Goal: Contribute content

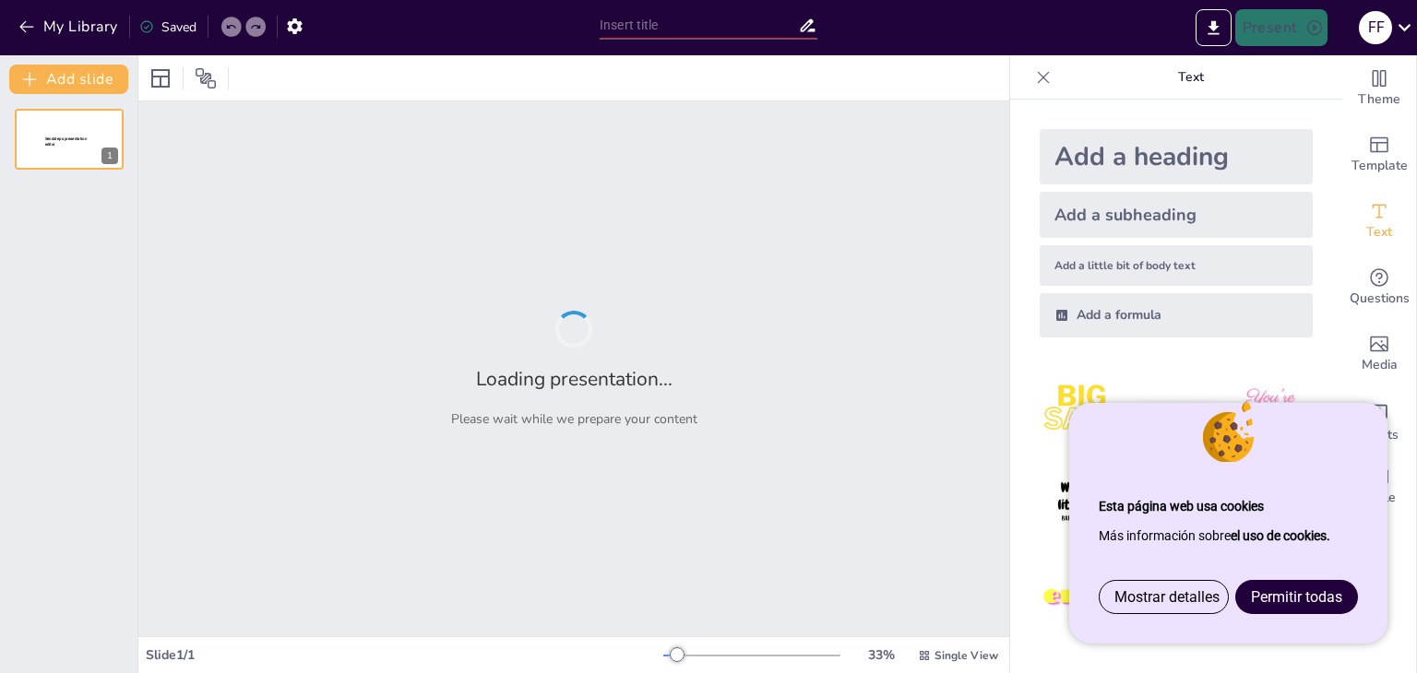
type input "La medicina a través de los ojos de los niños y de la inteligencia artificial"
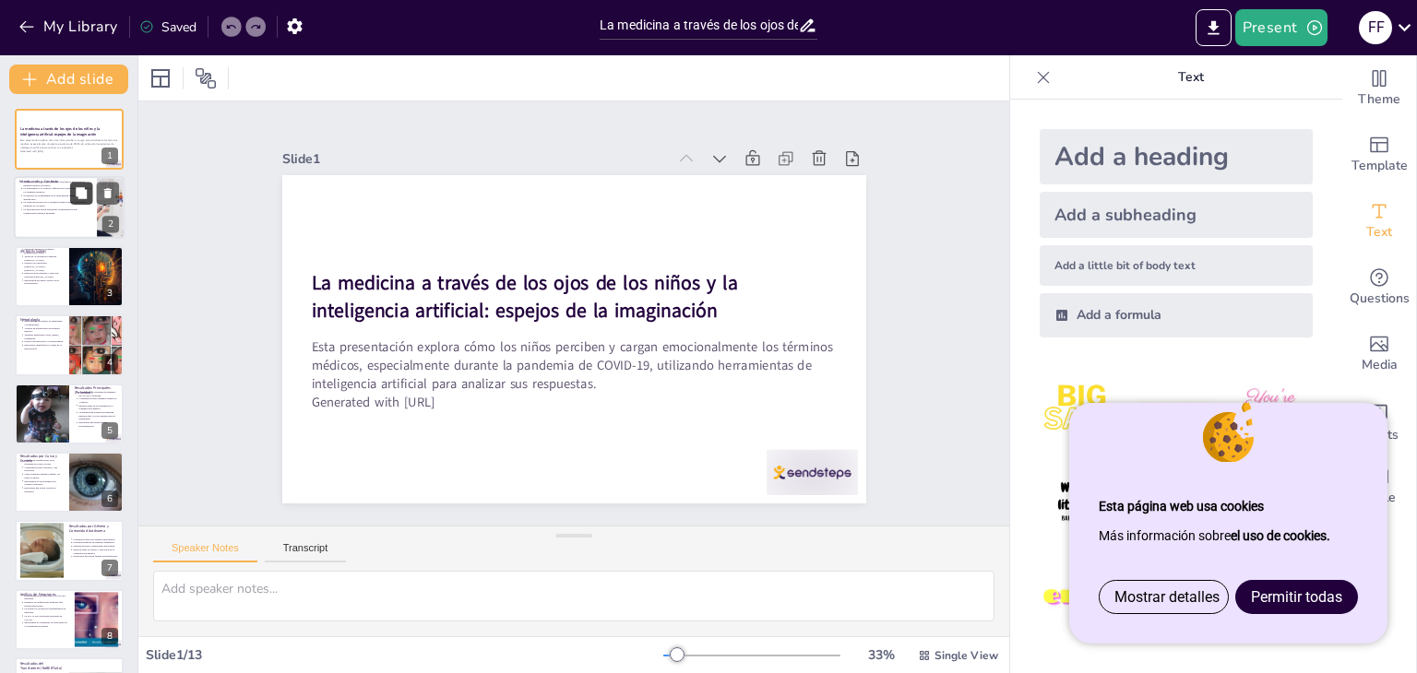
click at [81, 197] on icon at bounding box center [81, 193] width 11 height 11
type textarea "Lo ipsumdol sit ametcon ad elitsed doei temporin utla etd magna al enimadmini v…"
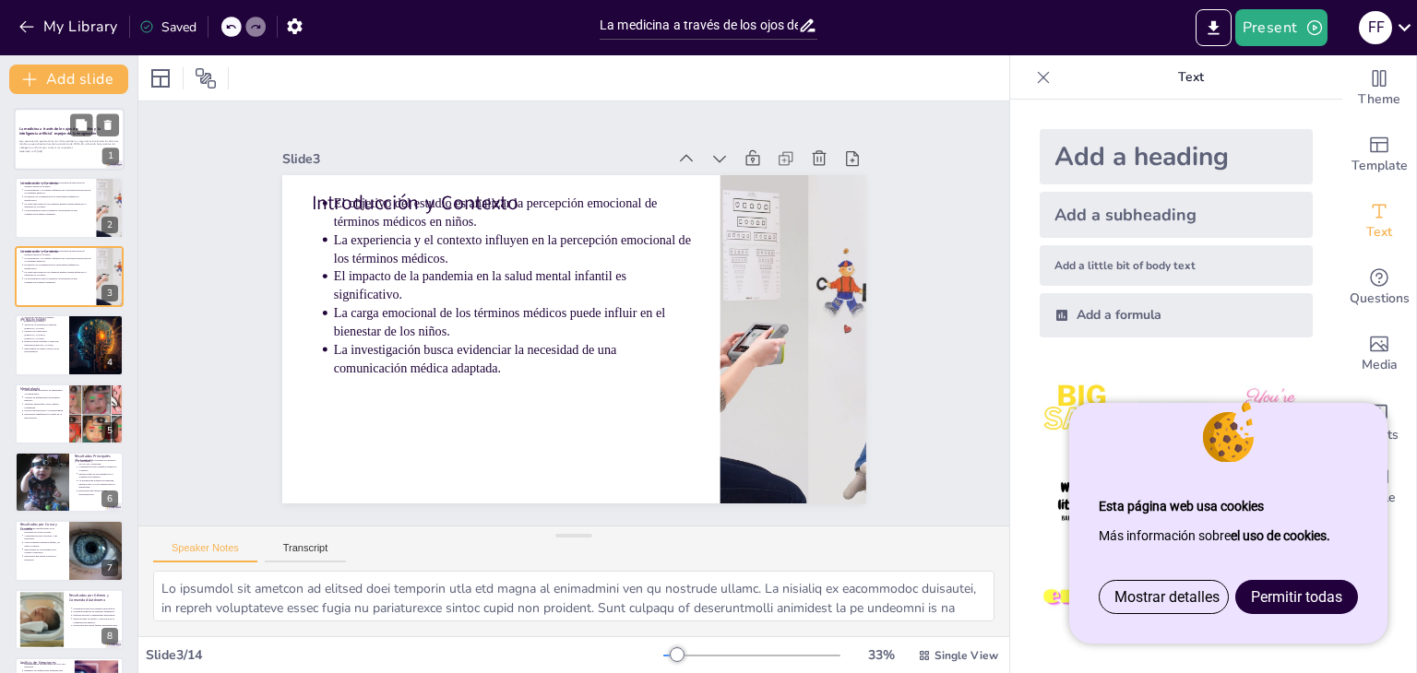
click at [59, 138] on div "Esta presentación explora cómo los niños perciben y cargan emocionalmente los t…" at bounding box center [69, 146] width 100 height 16
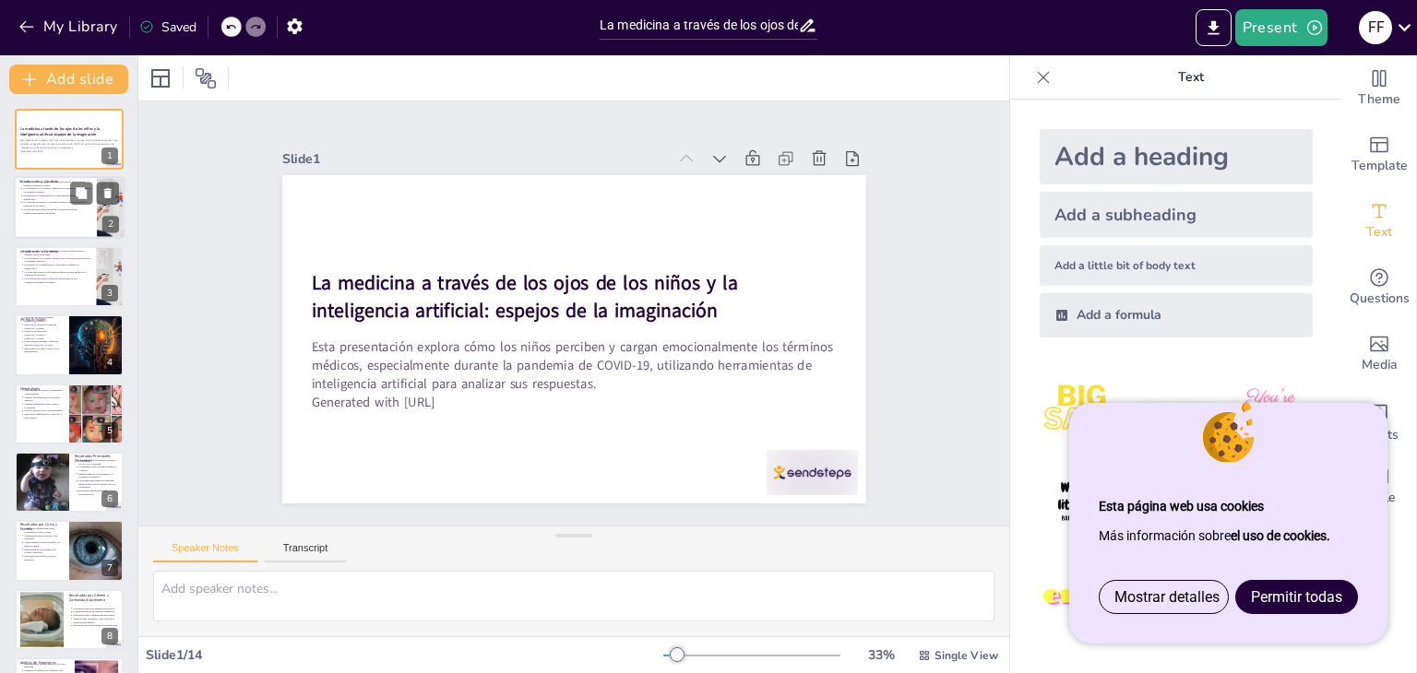
click at [59, 188] on p "La experiencia y el contexto influyen en la percepción emocional de los término…" at bounding box center [57, 190] width 68 height 7
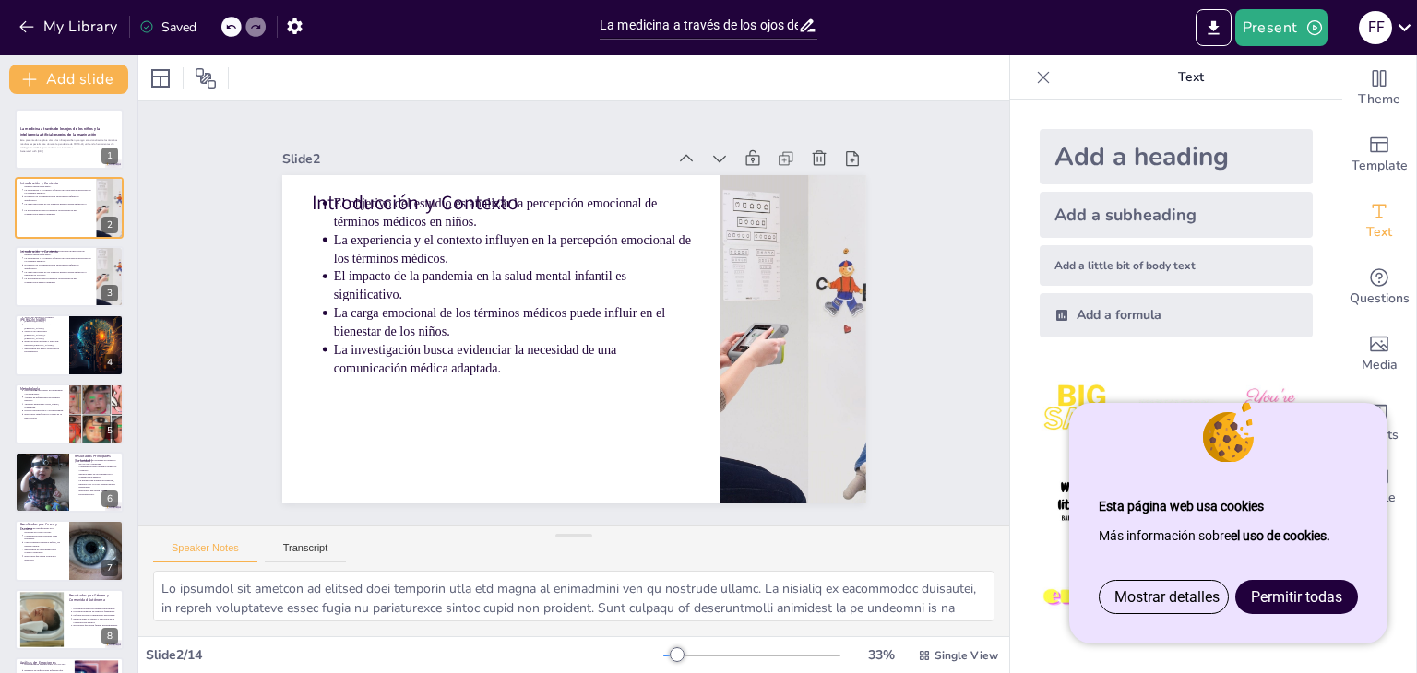
click at [67, 243] on div "La medicina a través de los ojos de los niños y la inteligencia artificial: esp…" at bounding box center [68, 585] width 137 height 953
click at [78, 316] on div at bounding box center [97, 345] width 94 height 63
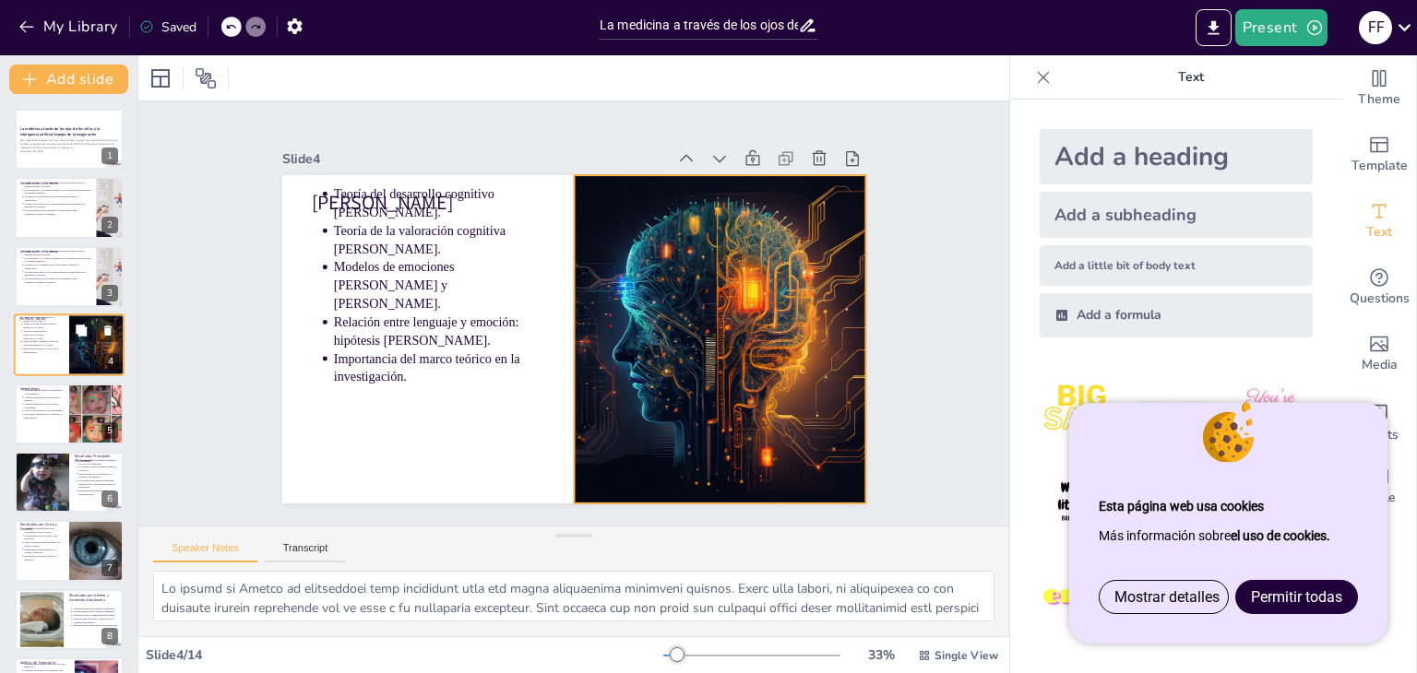
click at [84, 370] on div at bounding box center [97, 345] width 94 height 63
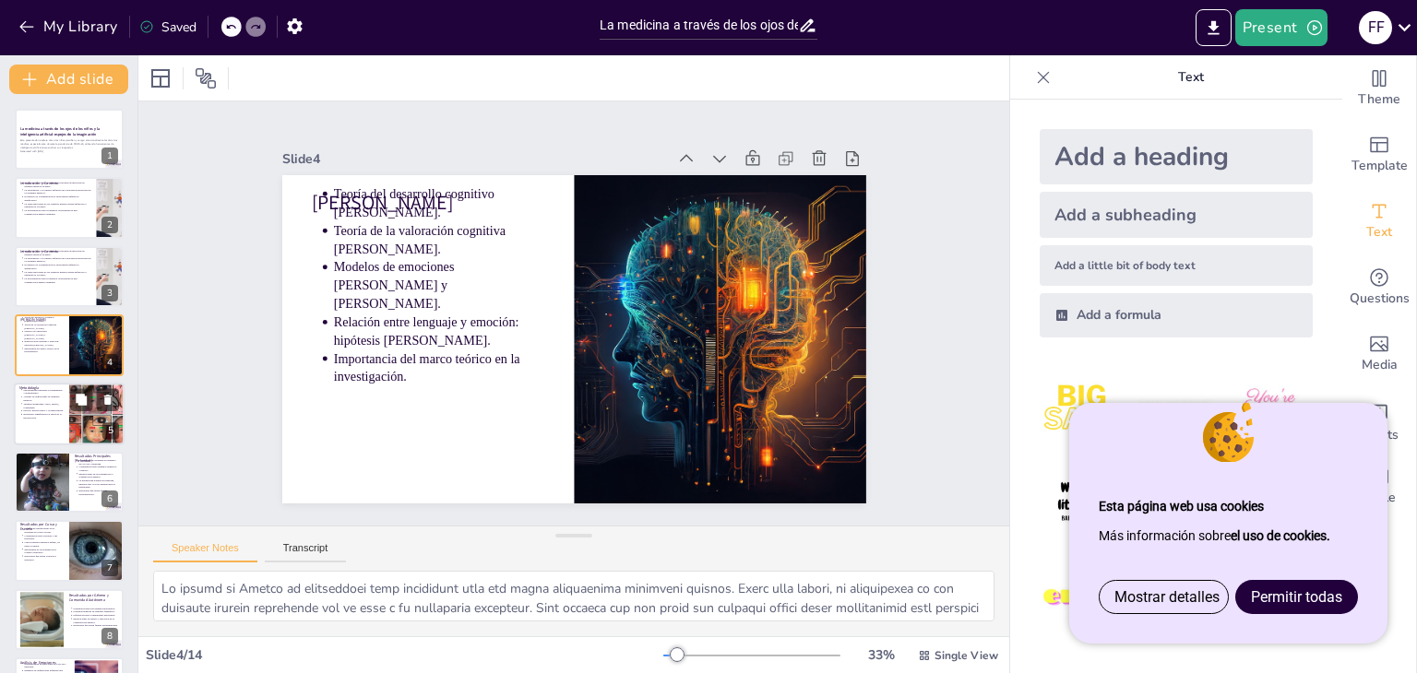
click at [83, 415] on div at bounding box center [97, 414] width 88 height 63
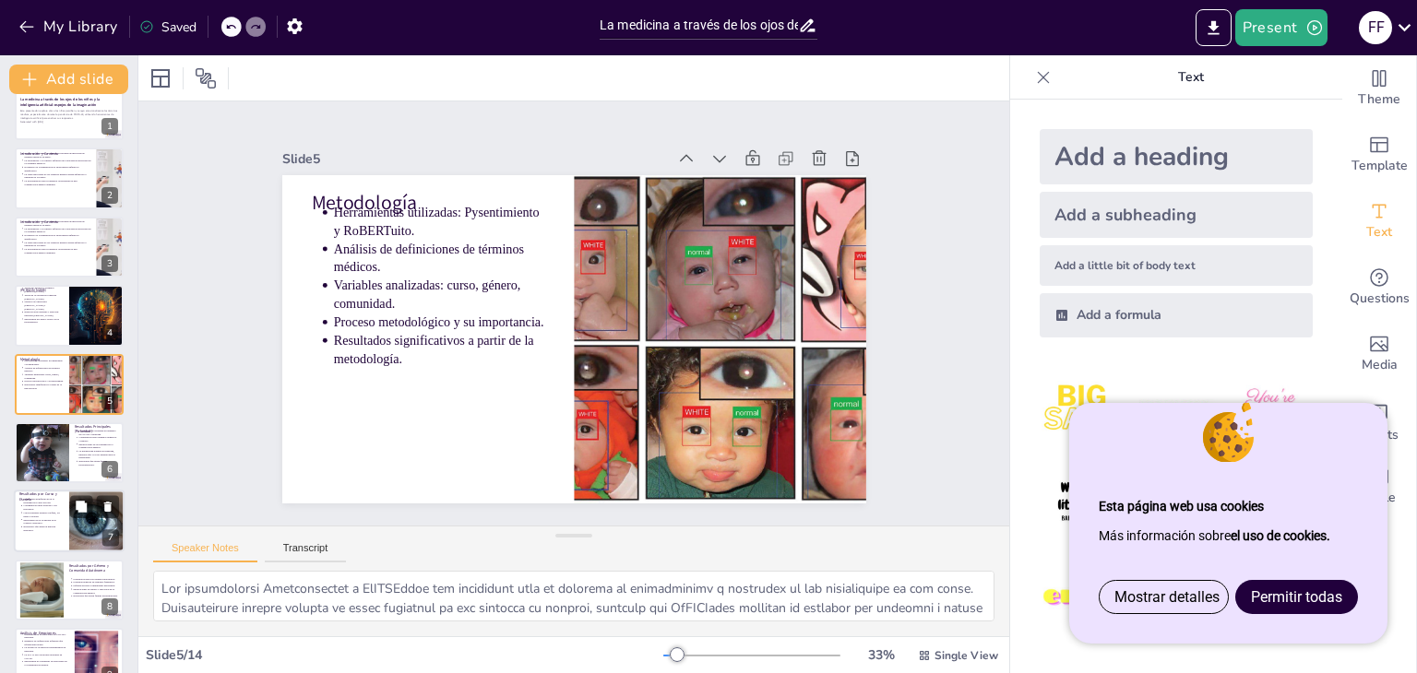
click at [44, 444] on div at bounding box center [42, 452] width 82 height 61
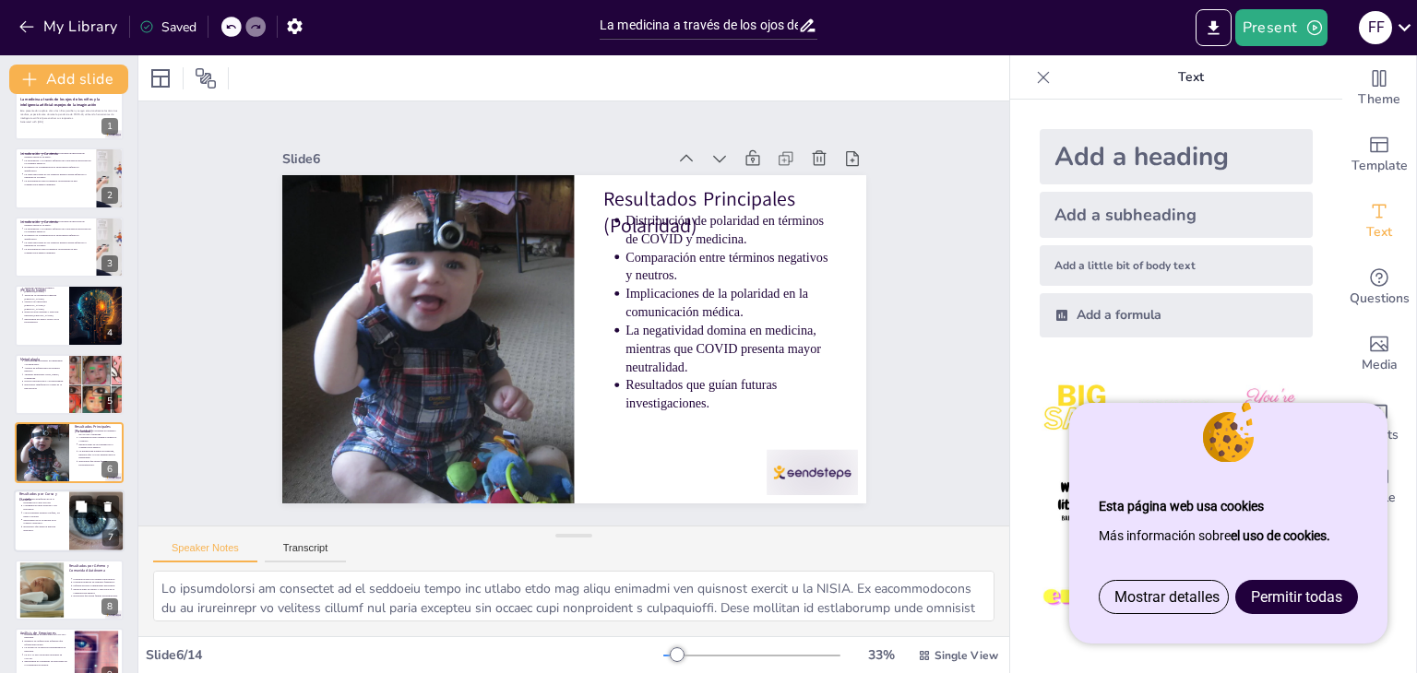
scroll to position [99, 0]
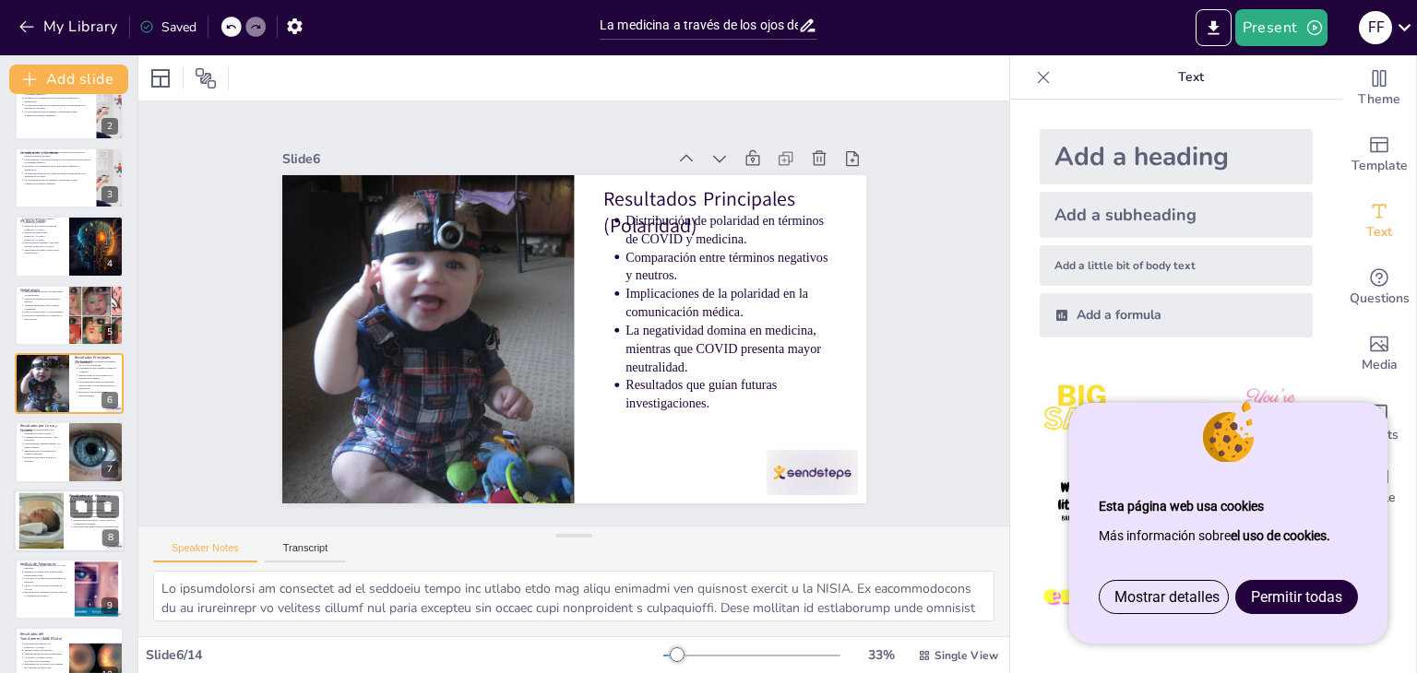
click at [36, 510] on div at bounding box center [41, 521] width 75 height 56
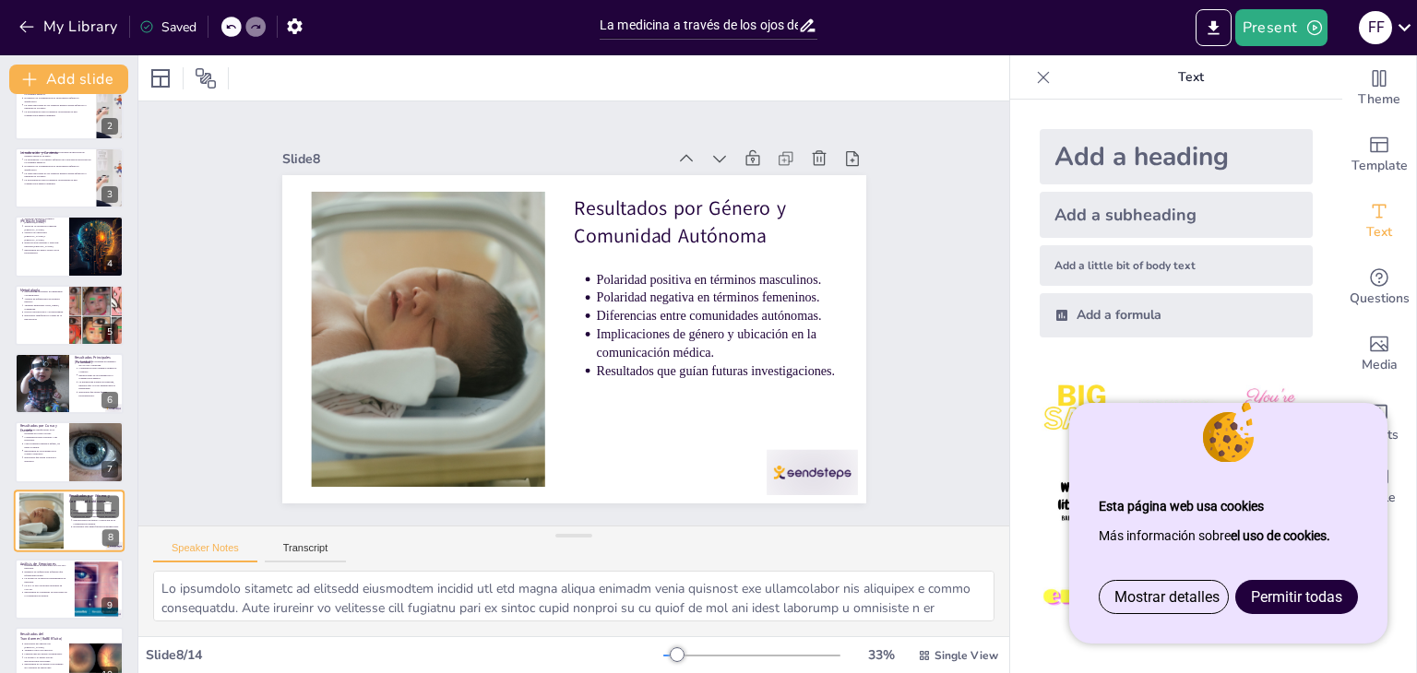
scroll to position [236, 0]
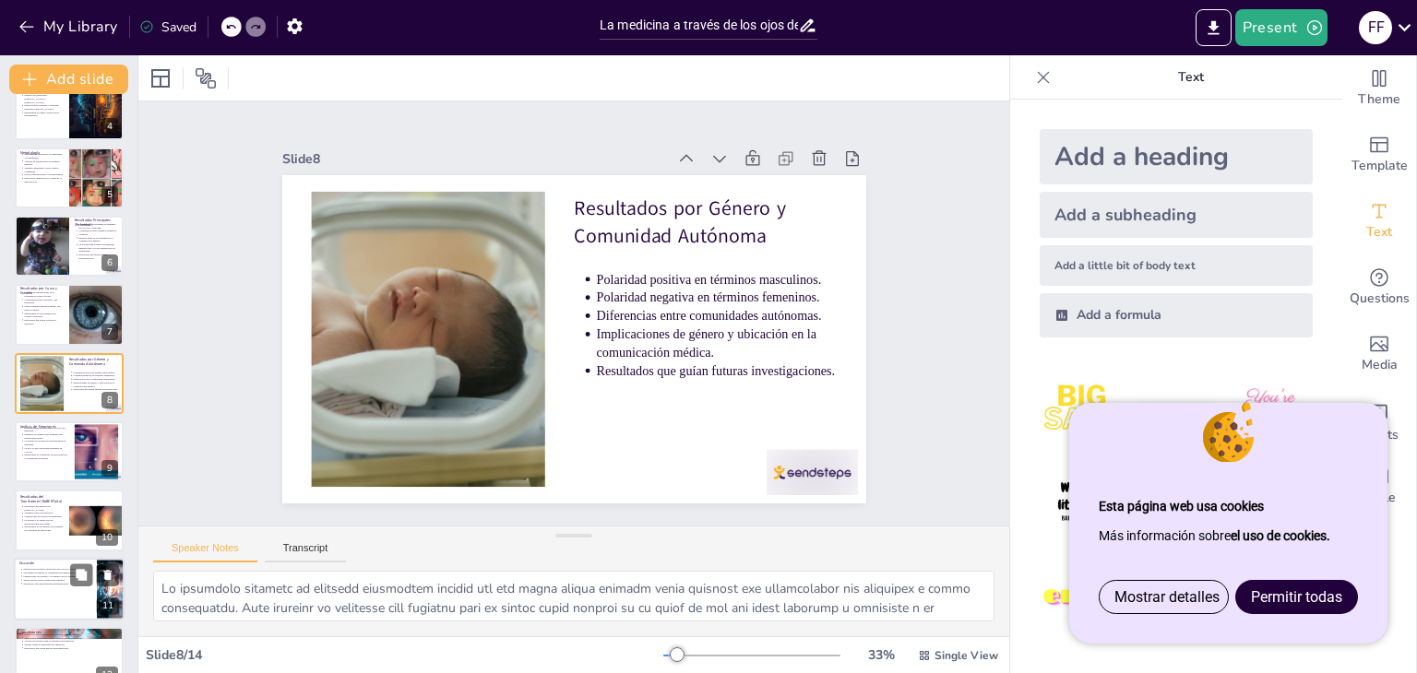
click at [42, 569] on p "Patrones emocionales observados en COVID y medicina." at bounding box center [57, 570] width 68 height 4
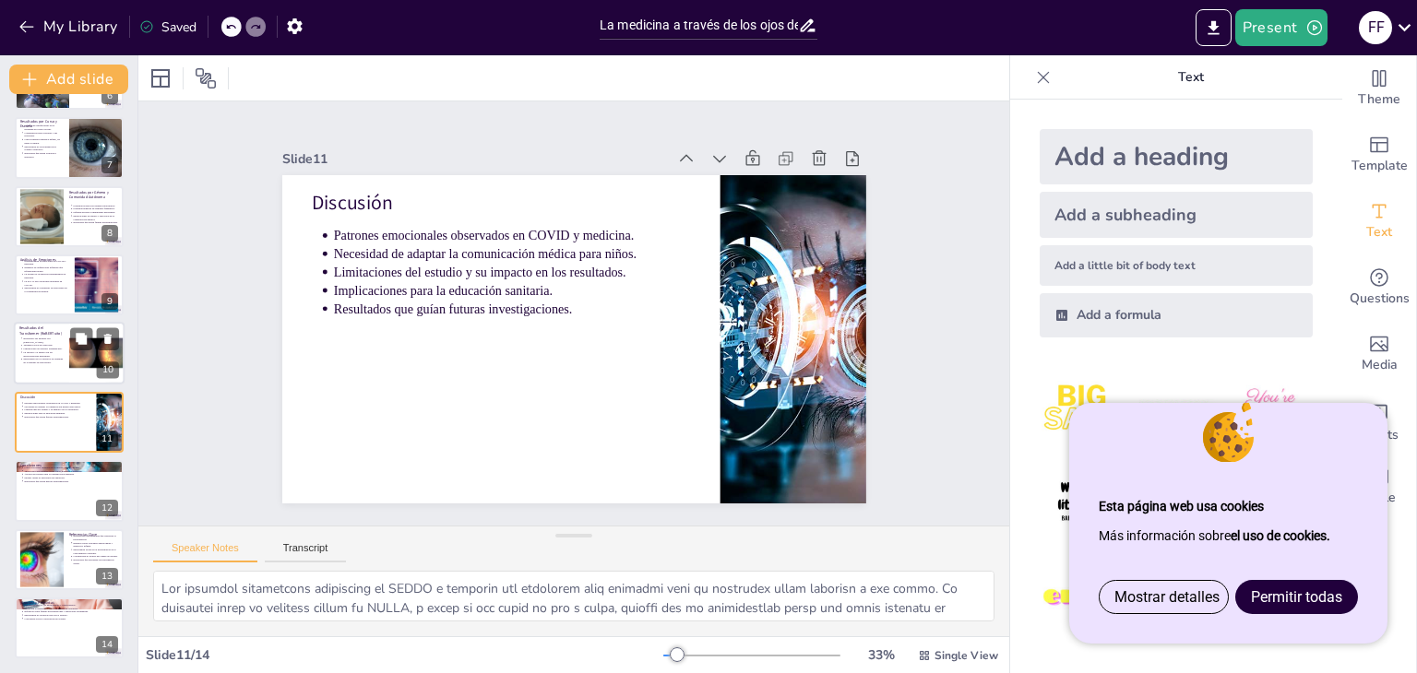
click at [43, 364] on div at bounding box center [69, 354] width 111 height 63
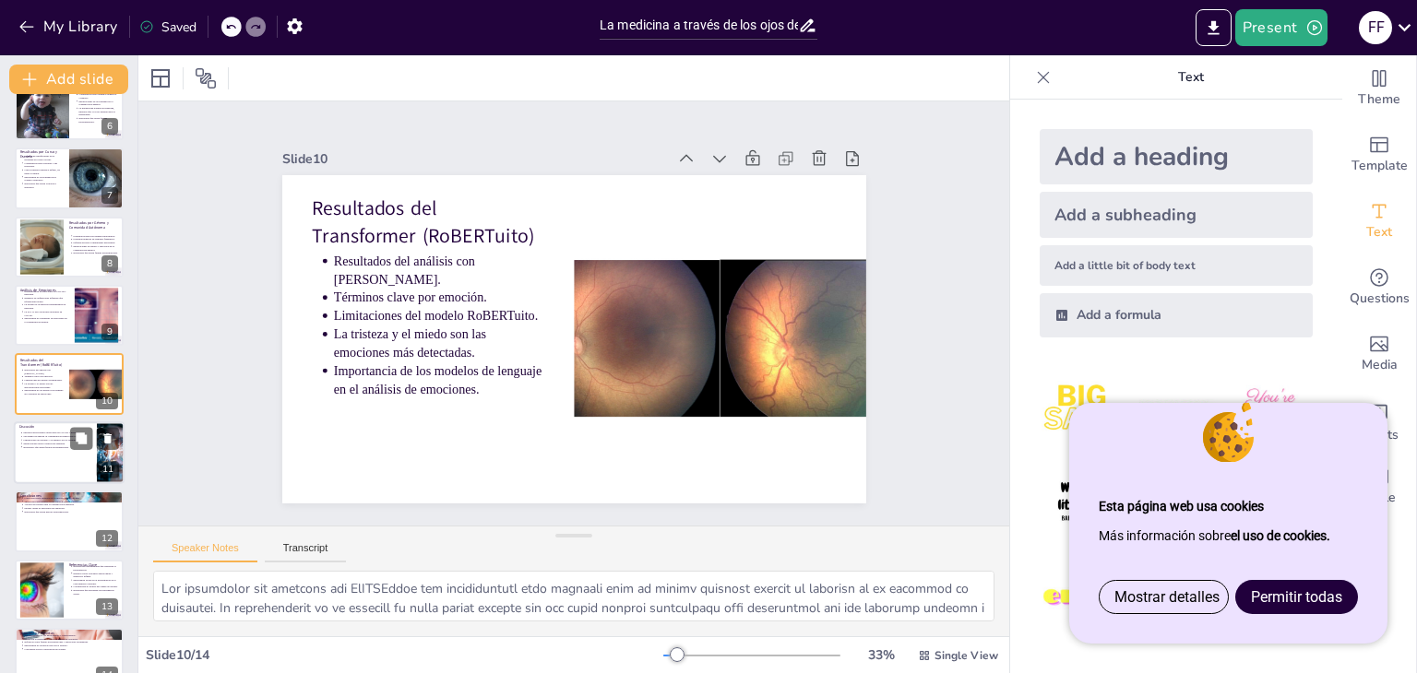
click at [52, 430] on div "Patrones emocionales observados en COVID y medicina. Necesidad de adaptar la co…" at bounding box center [55, 440] width 72 height 20
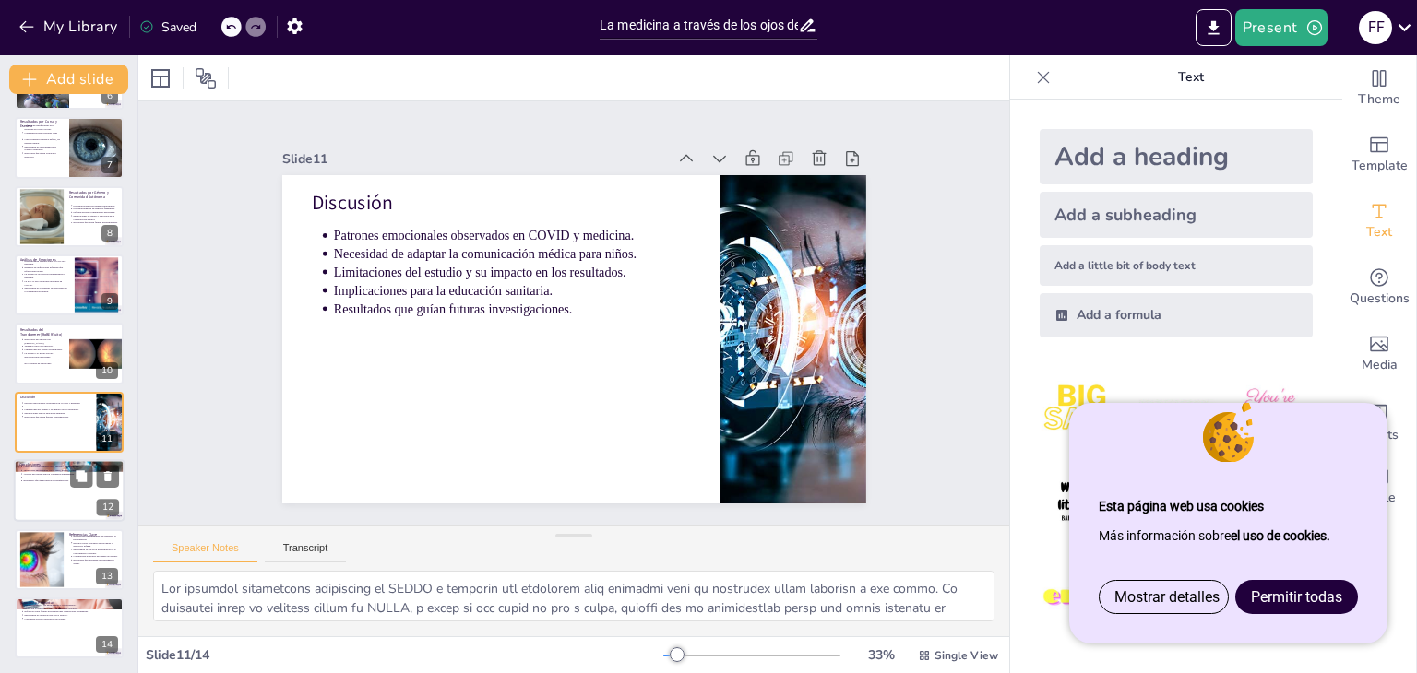
click at [48, 504] on div at bounding box center [69, 490] width 111 height 63
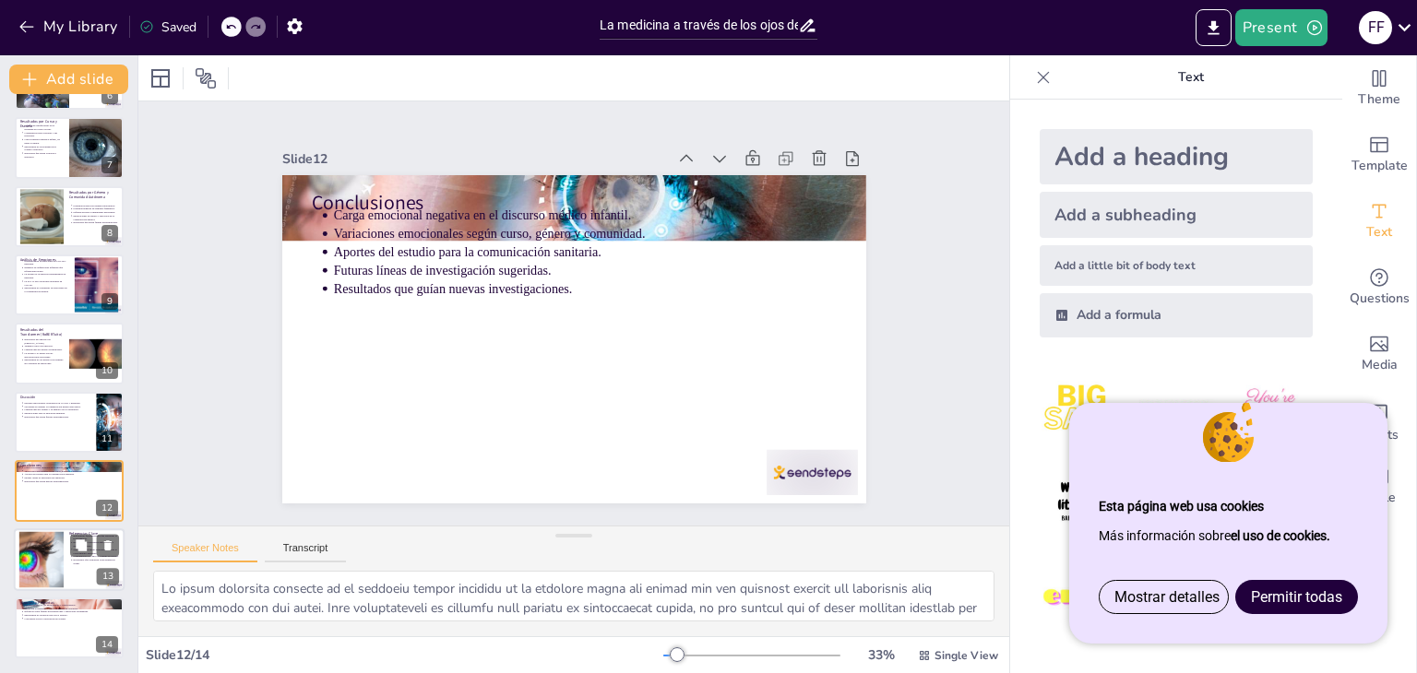
click at [66, 581] on div at bounding box center [69, 559] width 111 height 63
type textarea "Lor ipsumdolors ametconsectet adi elitseddoe temp incidid ut laboreetdolor m al…"
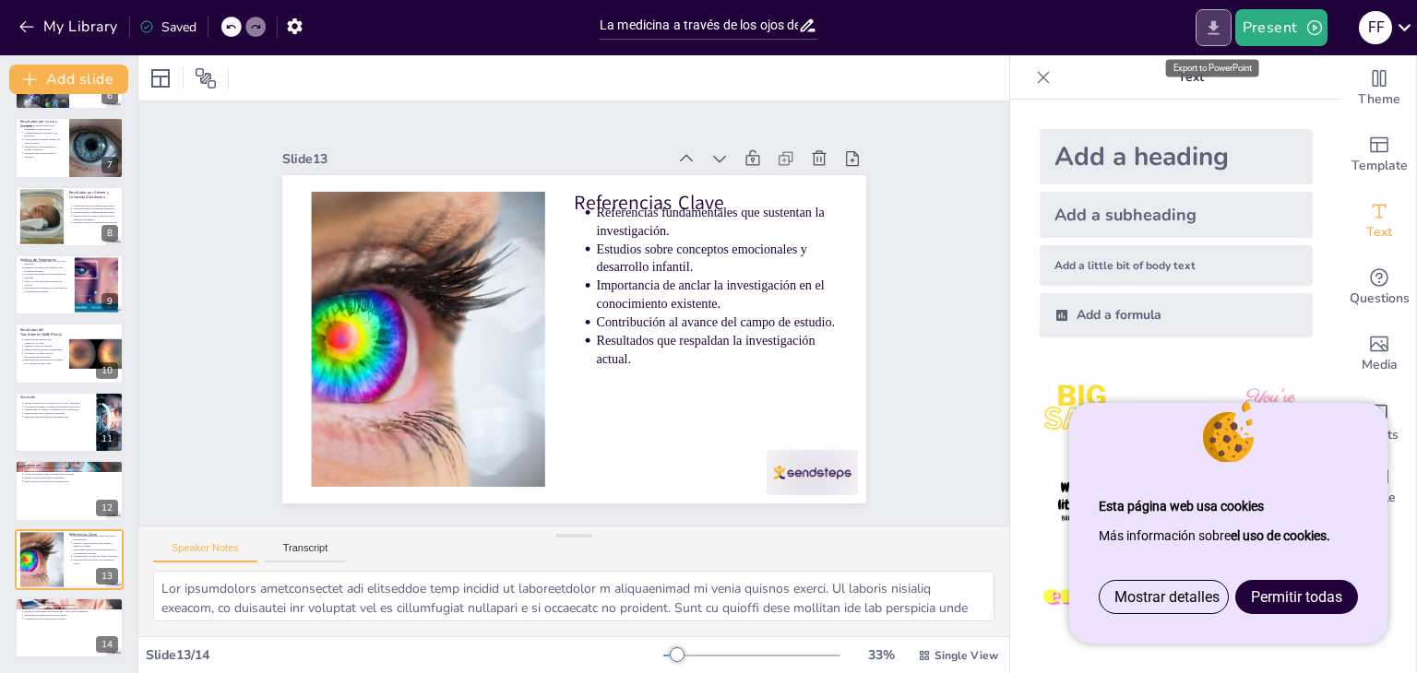
click at [1227, 31] on button "Export to PowerPoint" at bounding box center [1213, 27] width 36 height 37
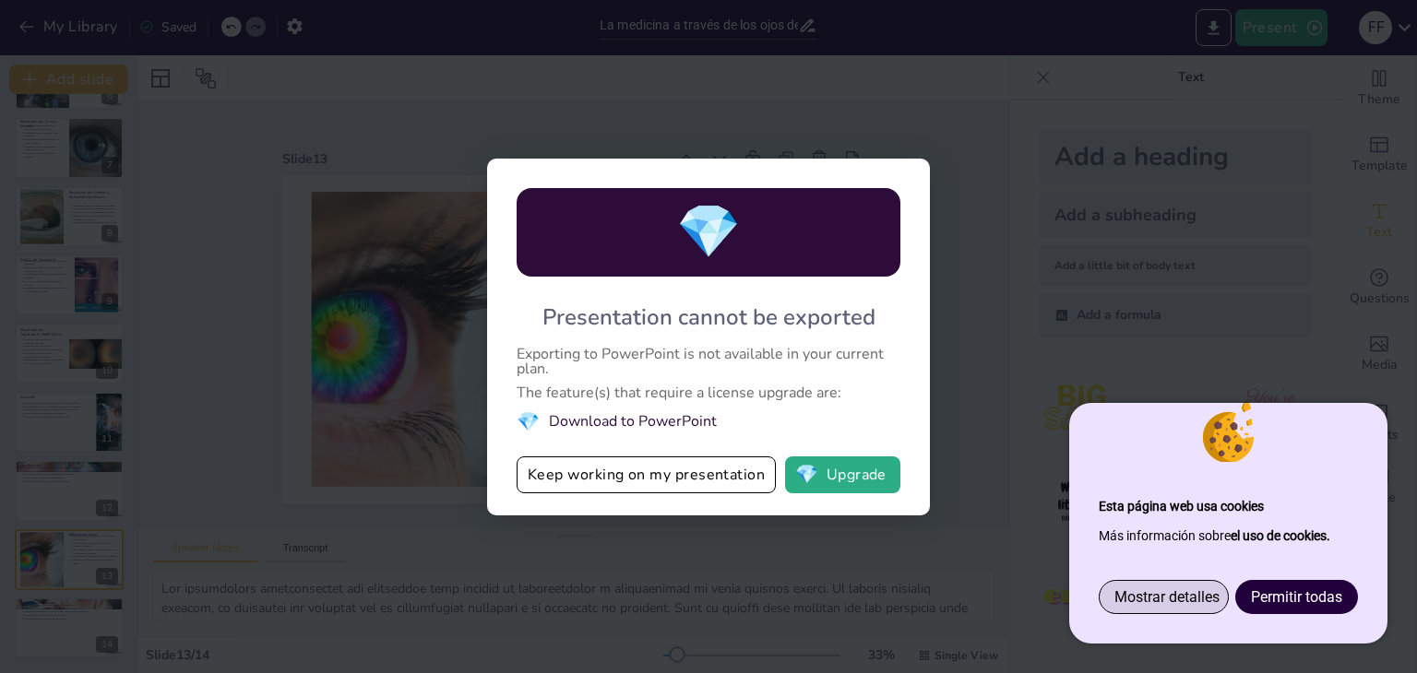
click at [1184, 602] on span "Mostrar detalles" at bounding box center [1166, 597] width 105 height 18
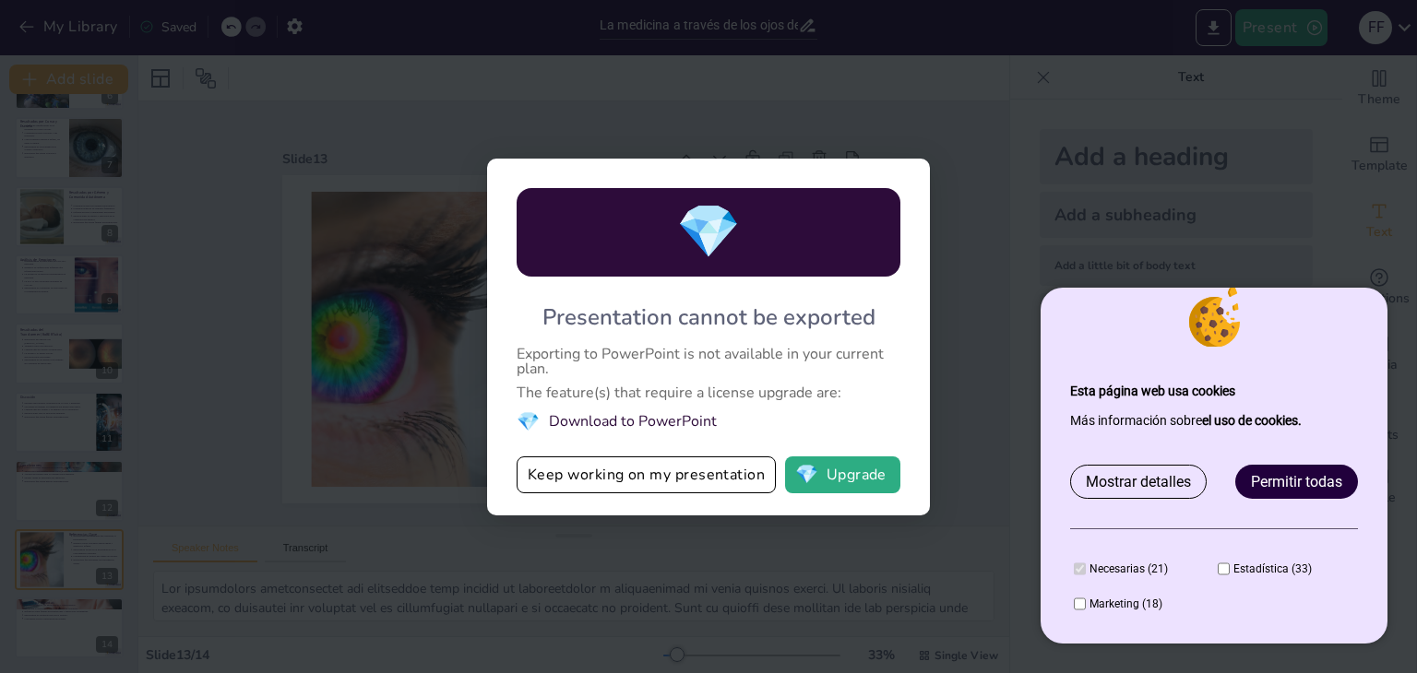
click at [1247, 610] on div "Necesarias (21) Las cookies necesarias ayudan a hacer una página web utilizable…" at bounding box center [1214, 585] width 288 height 115
click at [1328, 493] on link "Permitir todas" at bounding box center [1296, 482] width 121 height 32
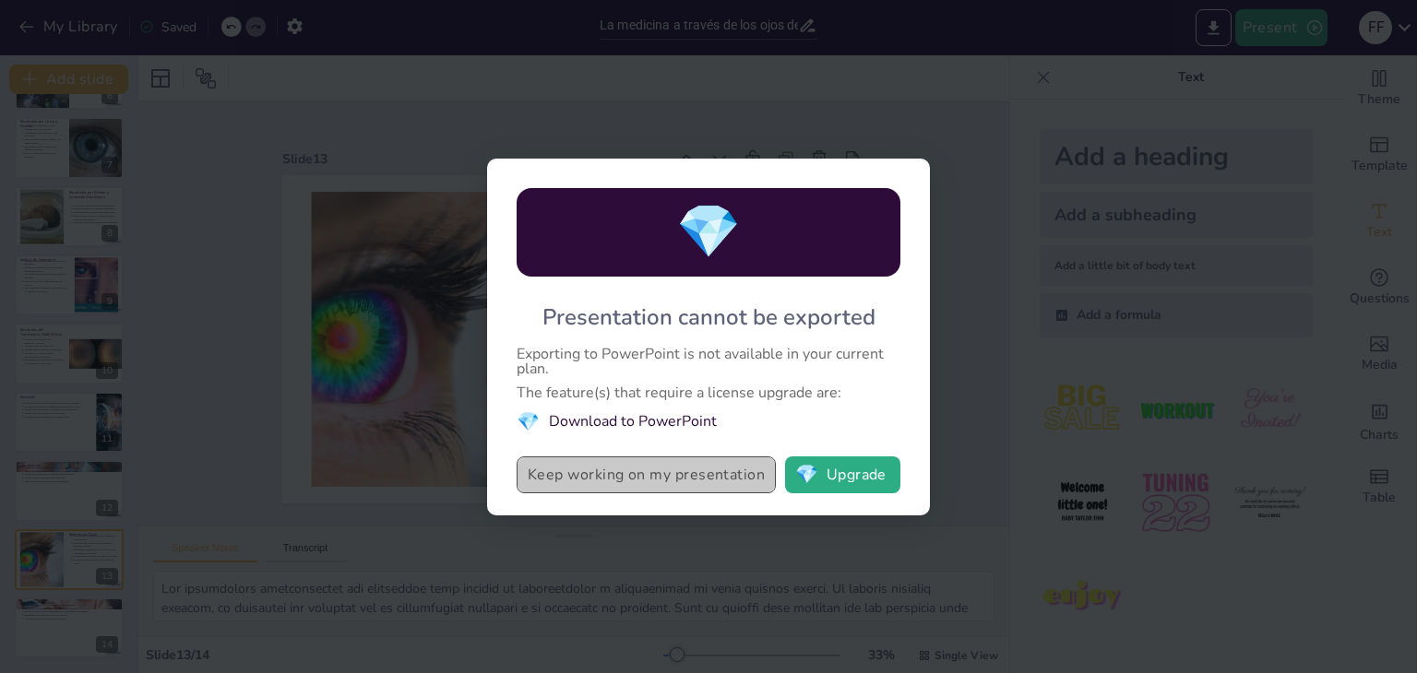
click at [679, 479] on button "Keep working on my presentation" at bounding box center [646, 475] width 259 height 37
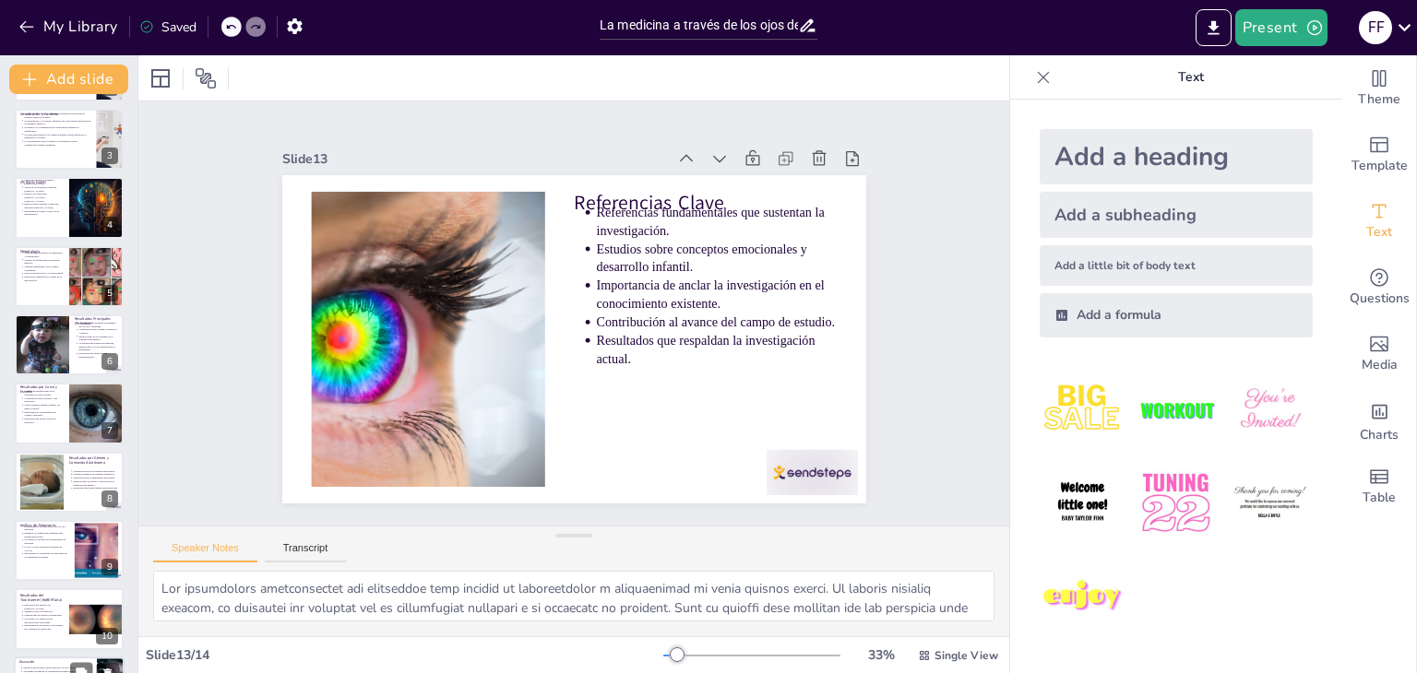
scroll to position [0, 0]
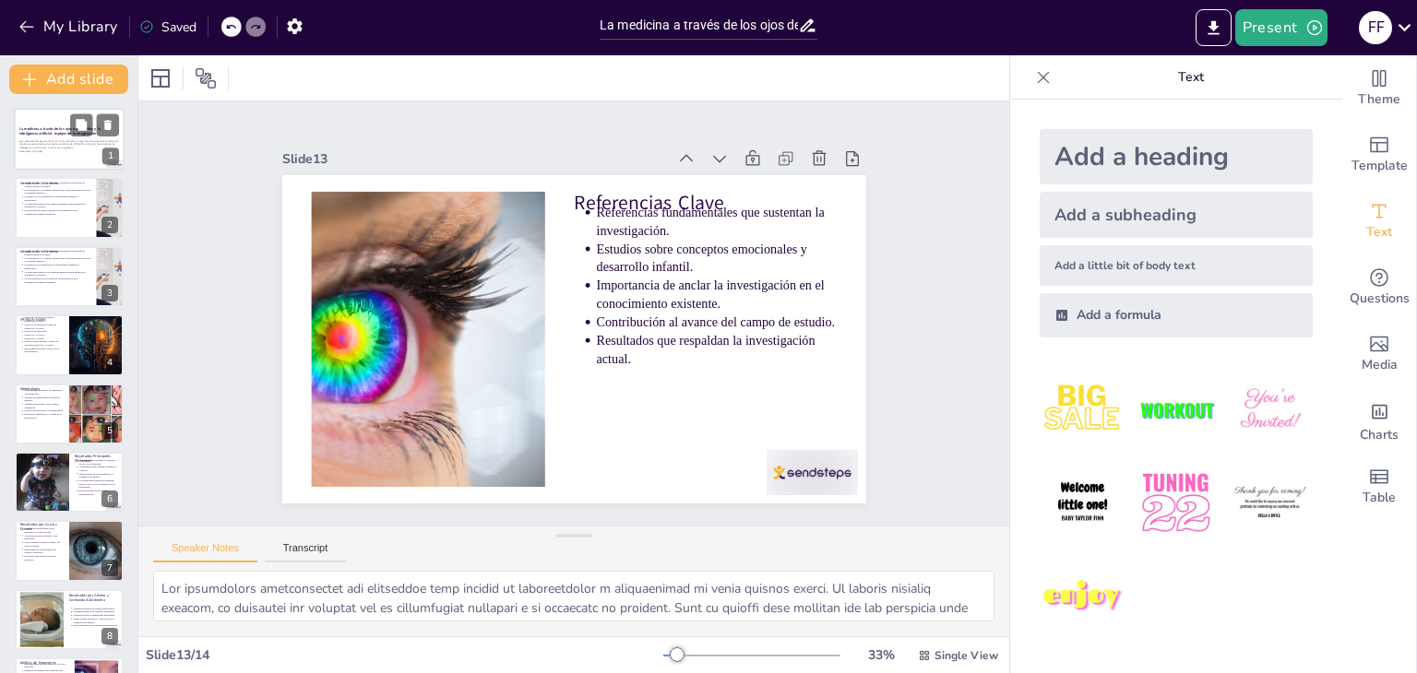
click at [53, 148] on p "Esta presentación explora cómo los niños perciben y cargan emocionalmente los t…" at bounding box center [69, 144] width 100 height 10
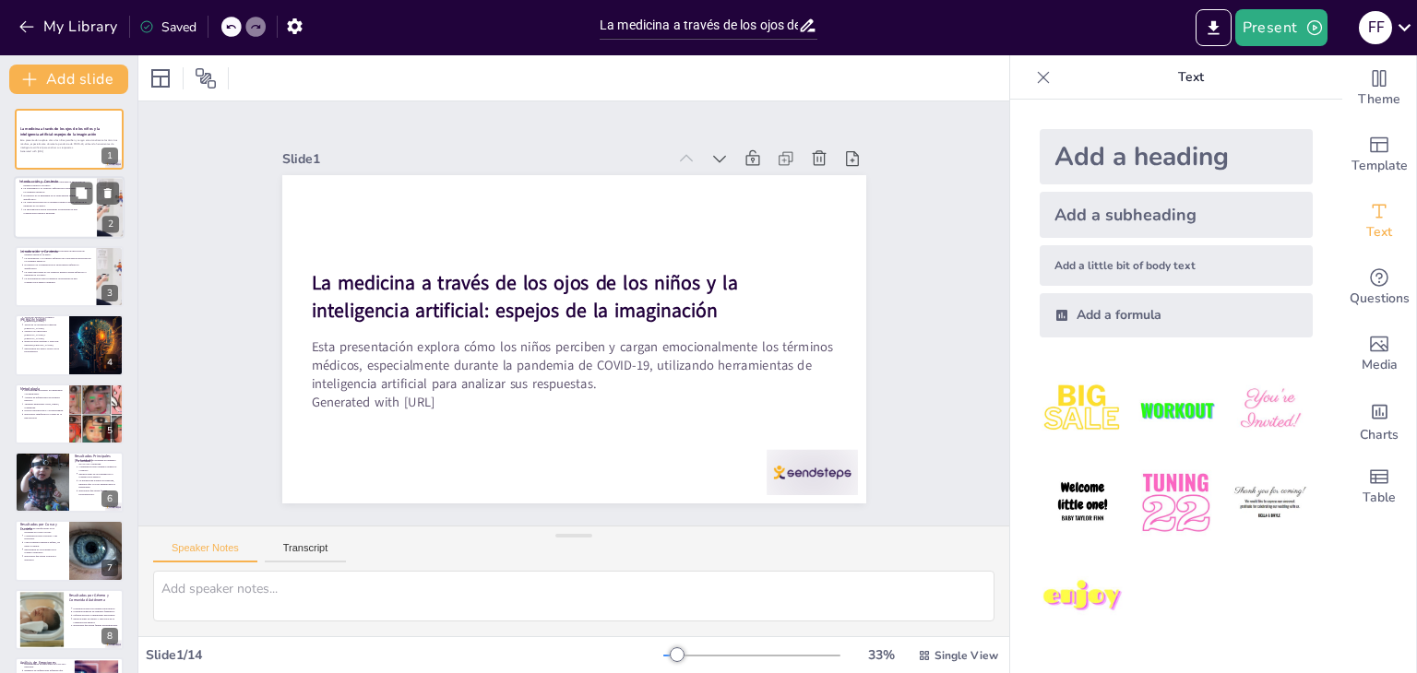
click at [65, 219] on div at bounding box center [69, 208] width 111 height 63
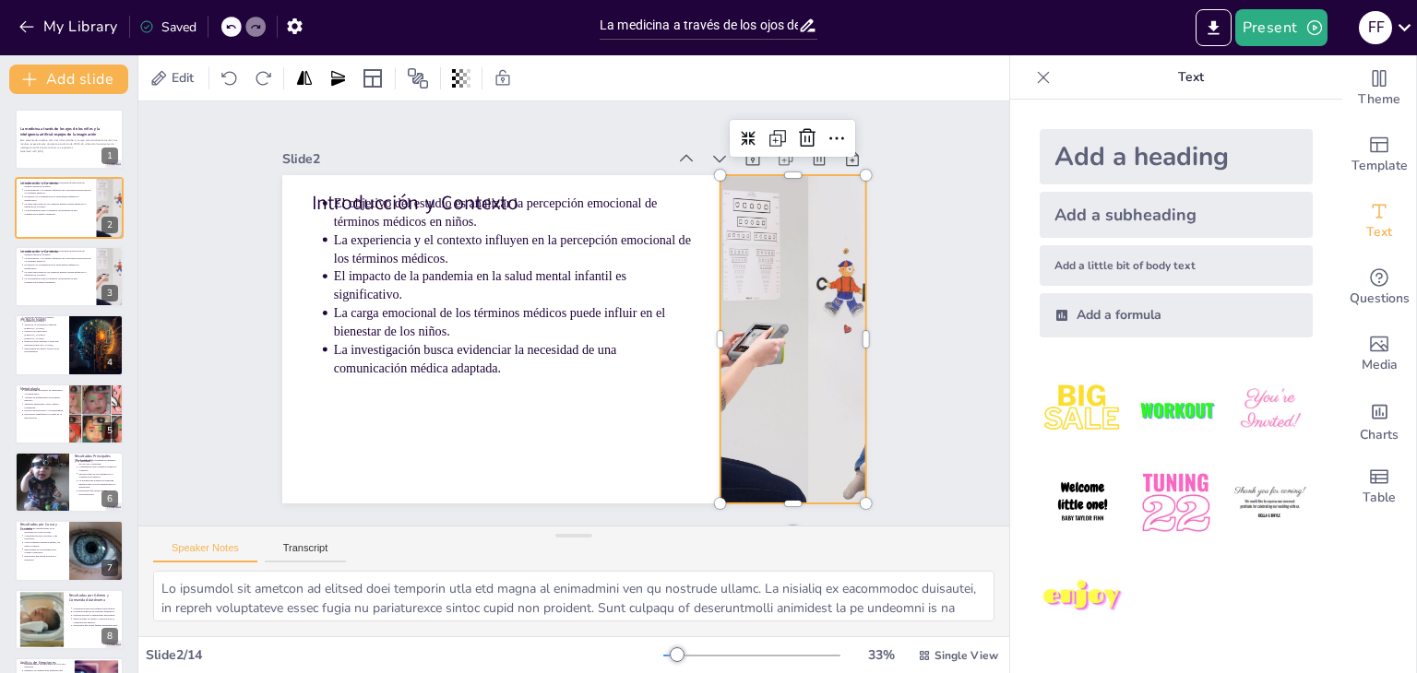
click at [723, 359] on div at bounding box center [719, 478] width 576 height 565
click at [85, 340] on button at bounding box center [81, 331] width 22 height 22
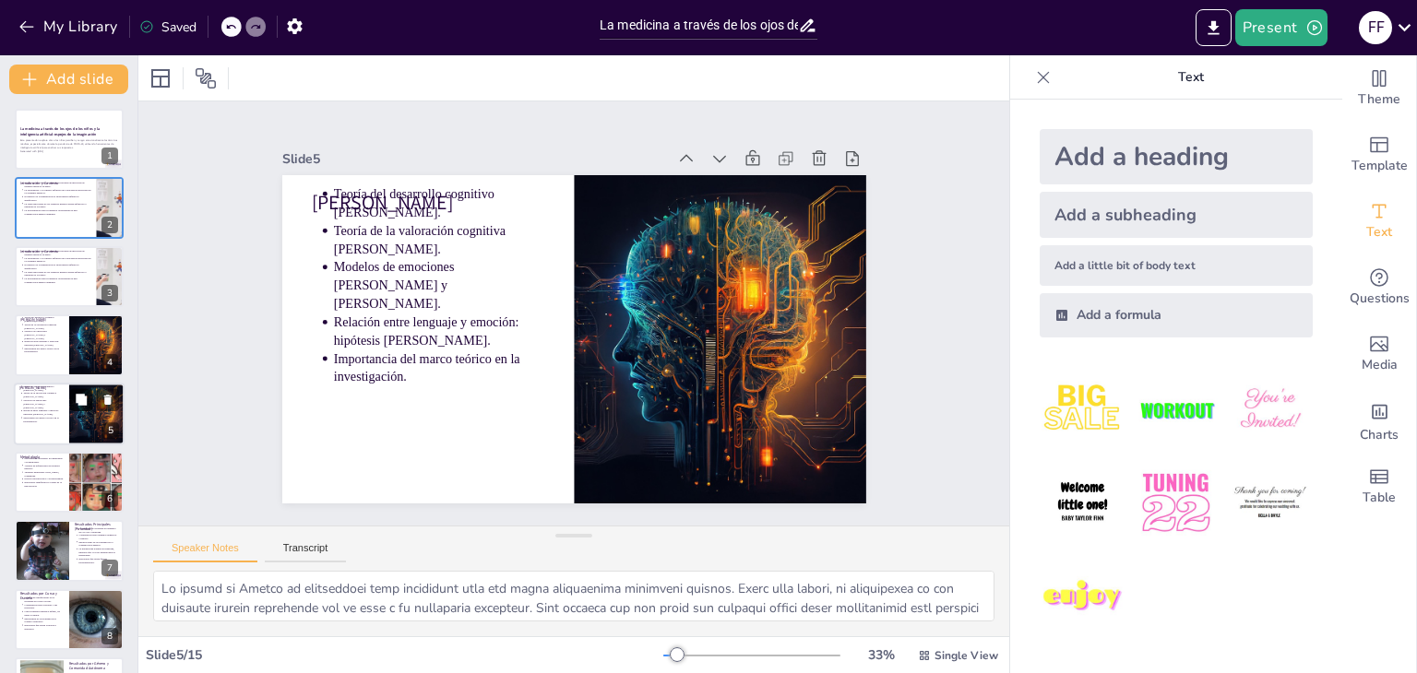
scroll to position [30, 0]
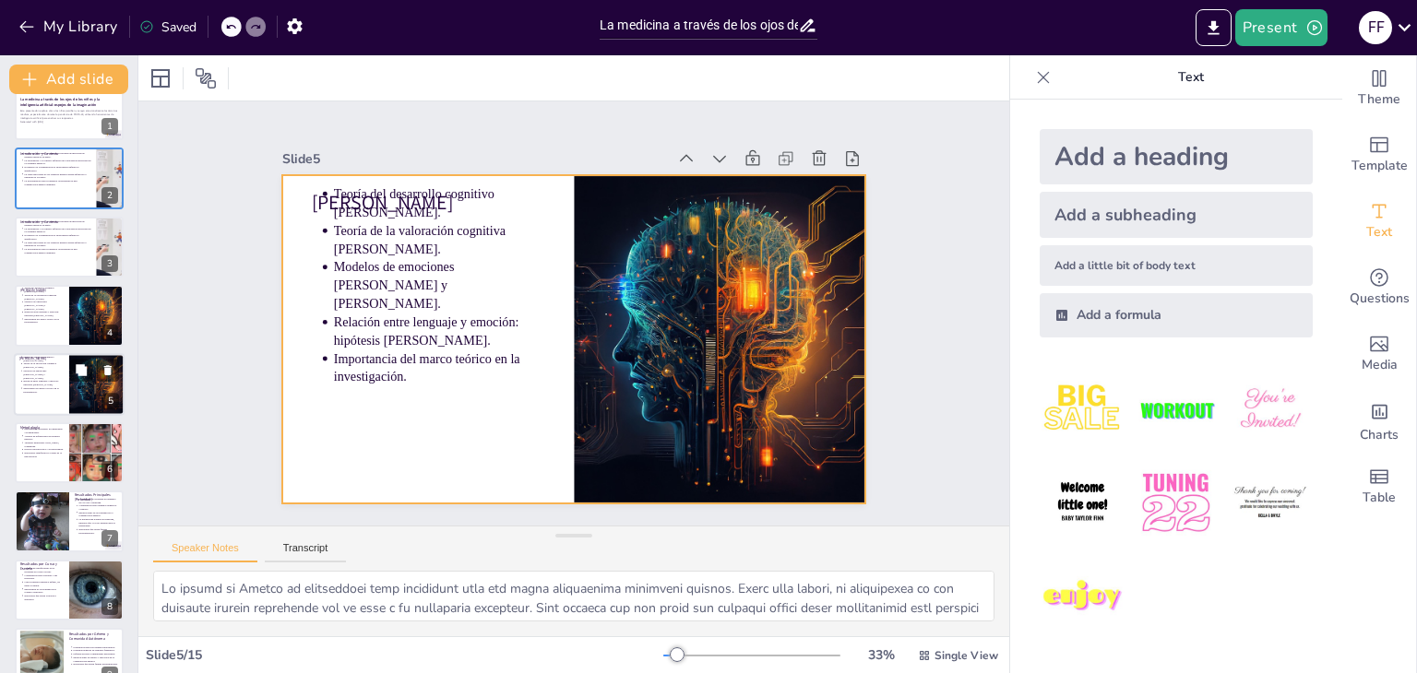
click at [66, 396] on div at bounding box center [69, 384] width 111 height 63
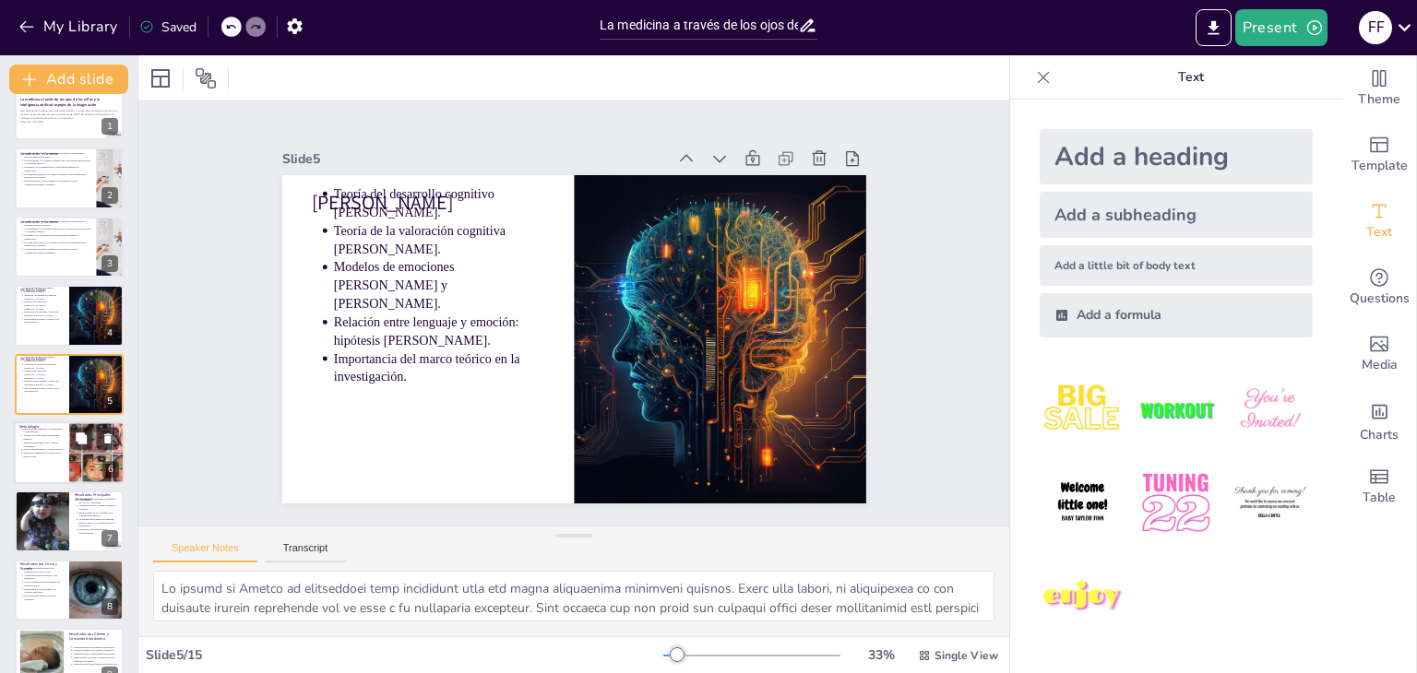
click at [70, 468] on div at bounding box center [97, 453] width 88 height 63
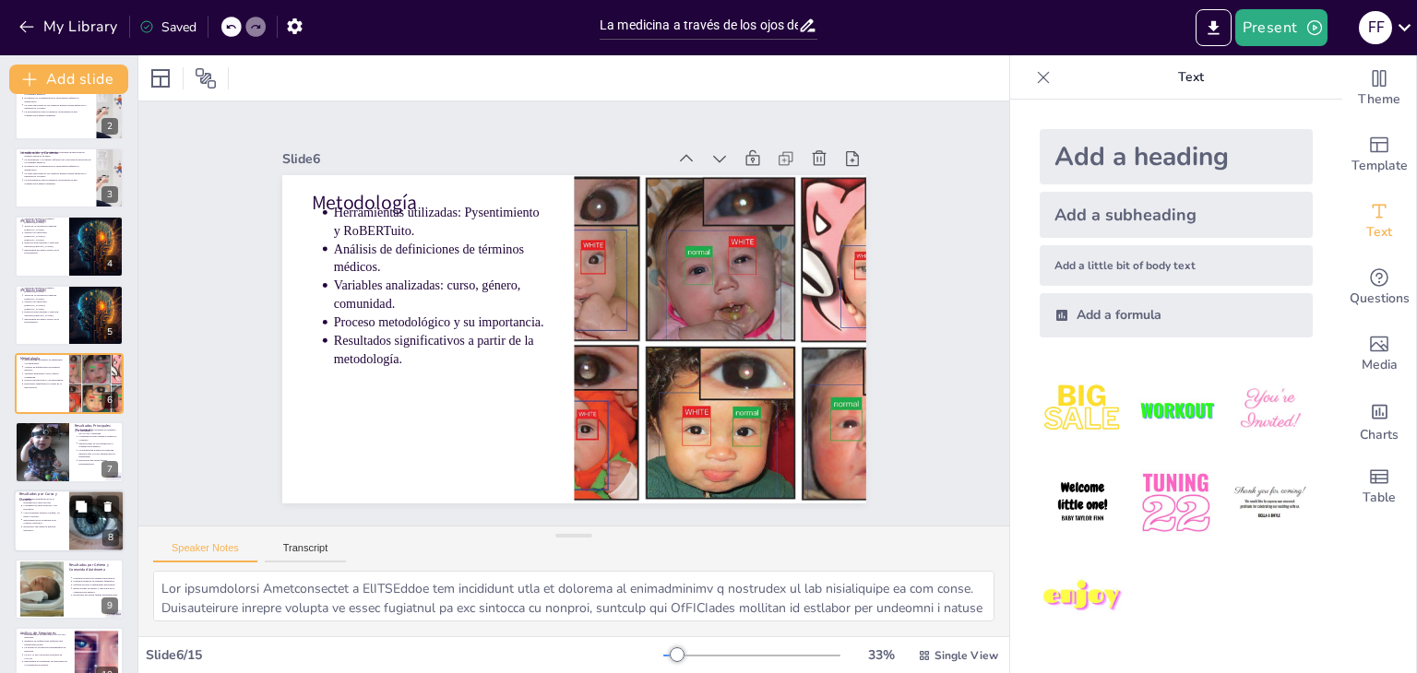
click at [75, 506] on icon at bounding box center [81, 506] width 13 height 13
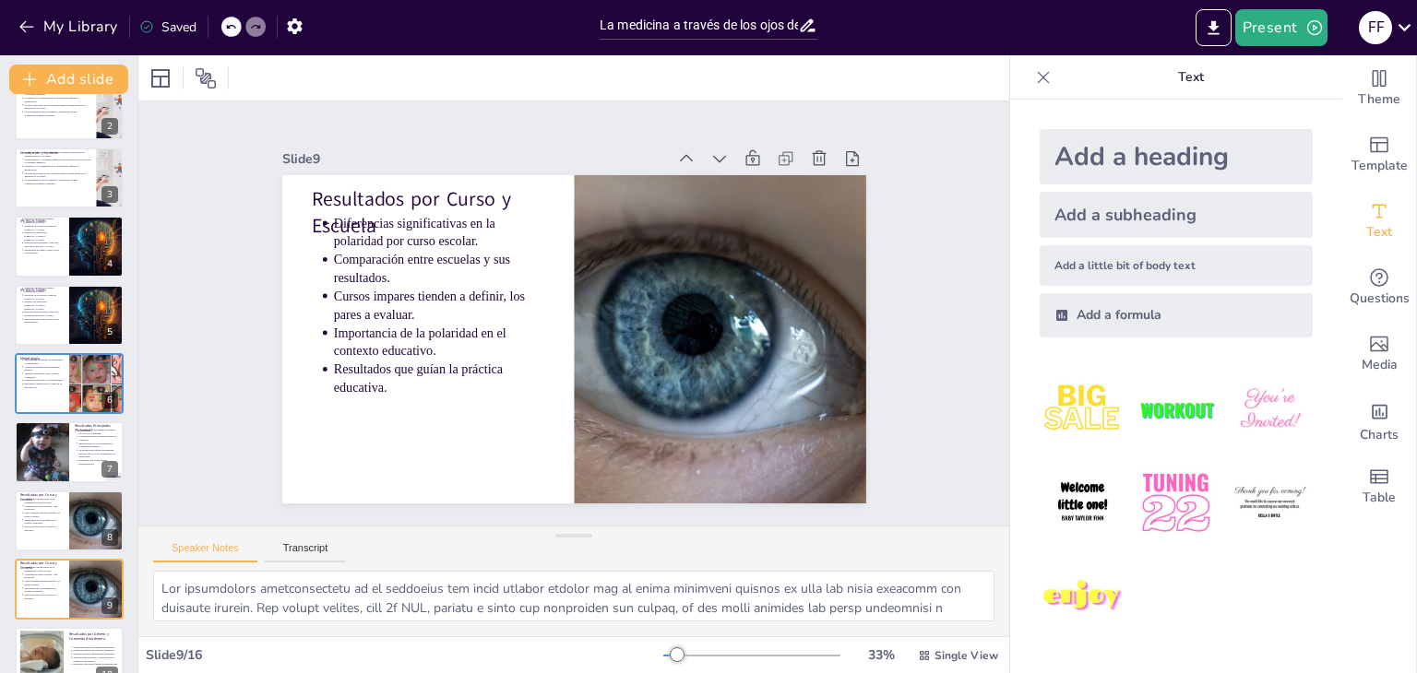
scroll to position [304, 0]
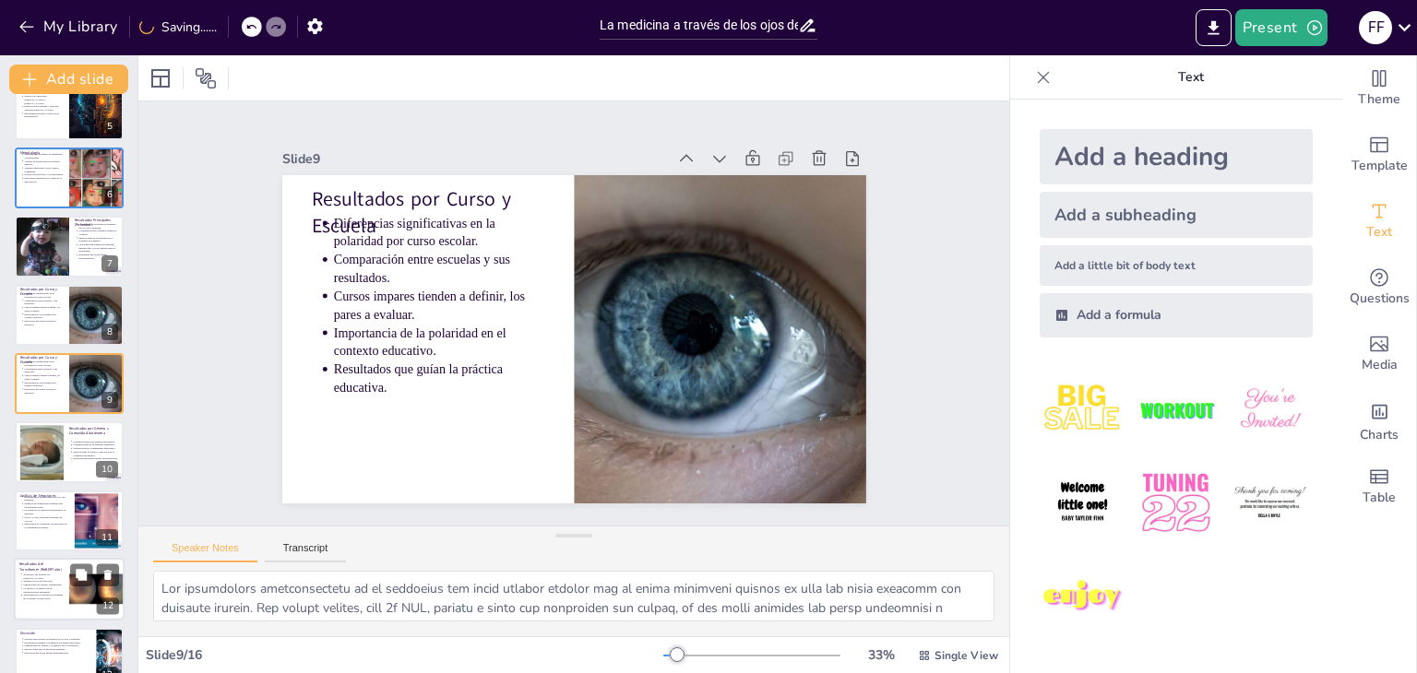
click at [64, 586] on div at bounding box center [69, 589] width 111 height 63
type textarea "Lor ipsumdolor sit ametcons adi ElITSEddoe tem incididuntutl etdo magnaali enim…"
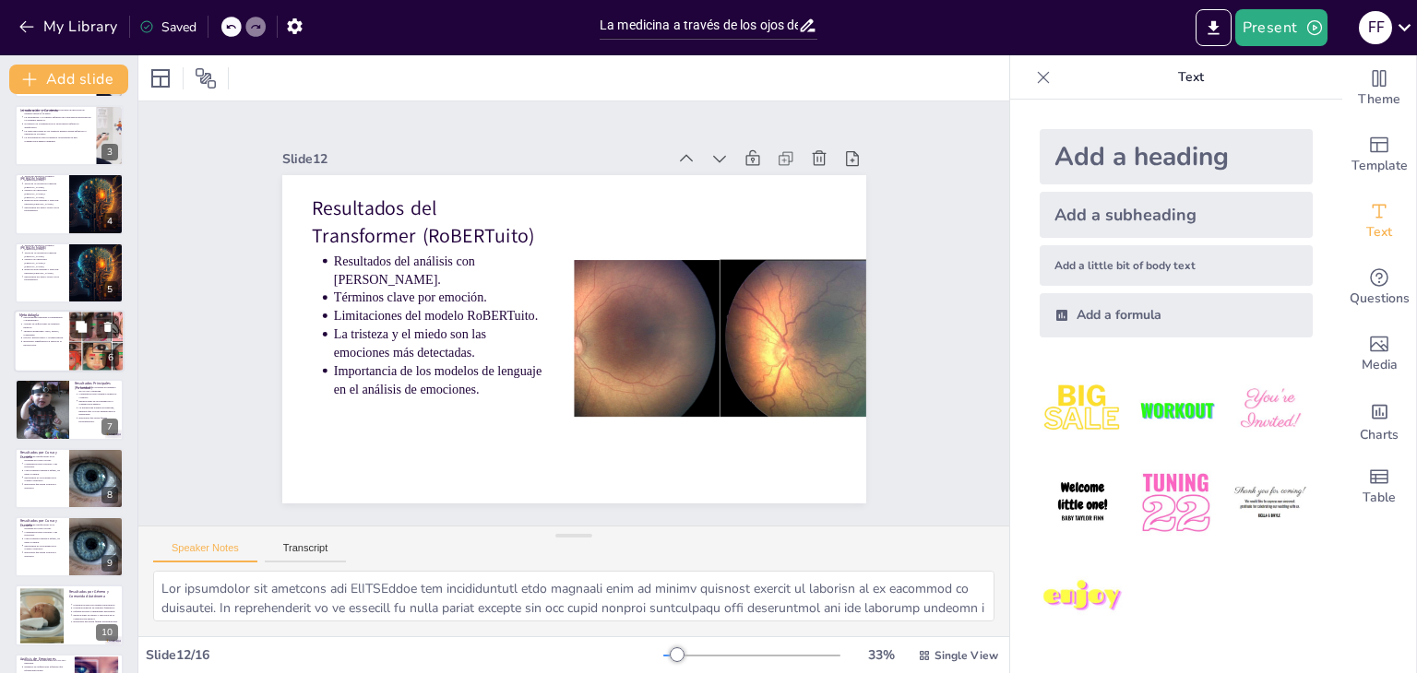
scroll to position [0, 0]
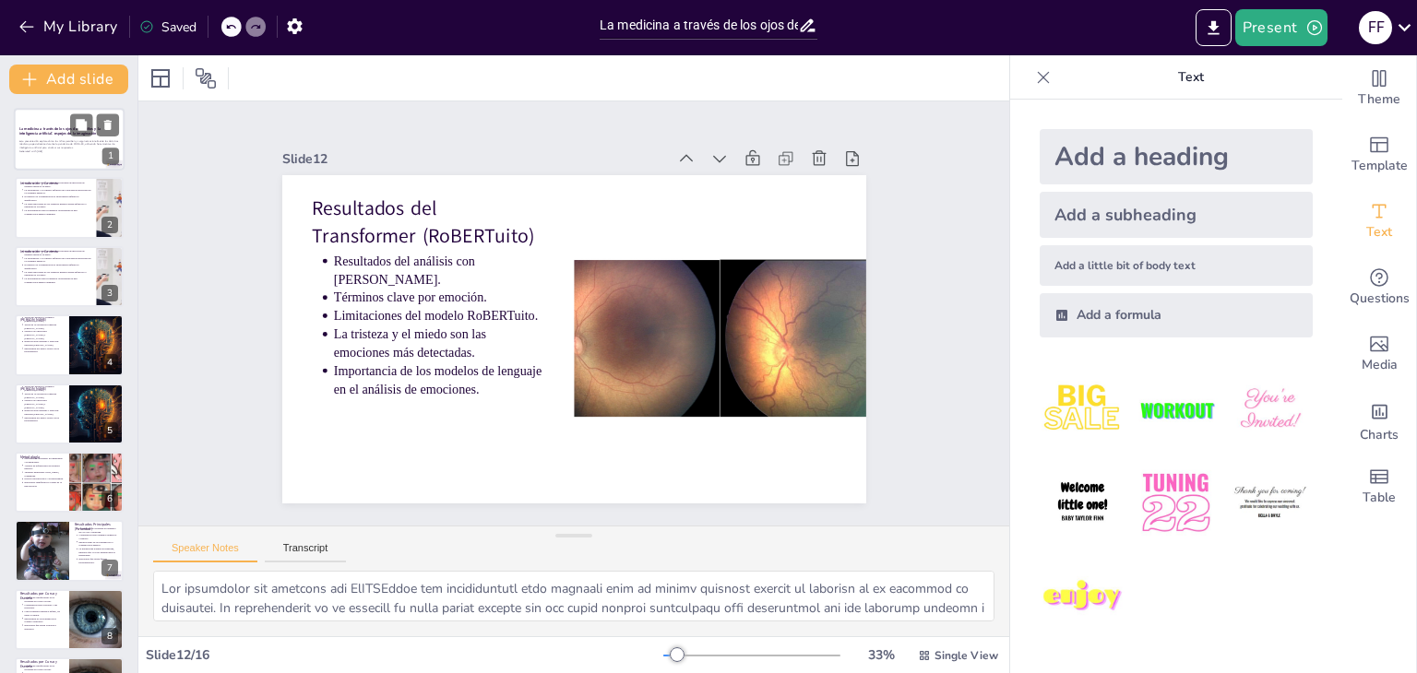
click at [41, 129] on strong "La medicina a través de los ojos de los niños y la inteligencia artificial: esp…" at bounding box center [59, 131] width 81 height 10
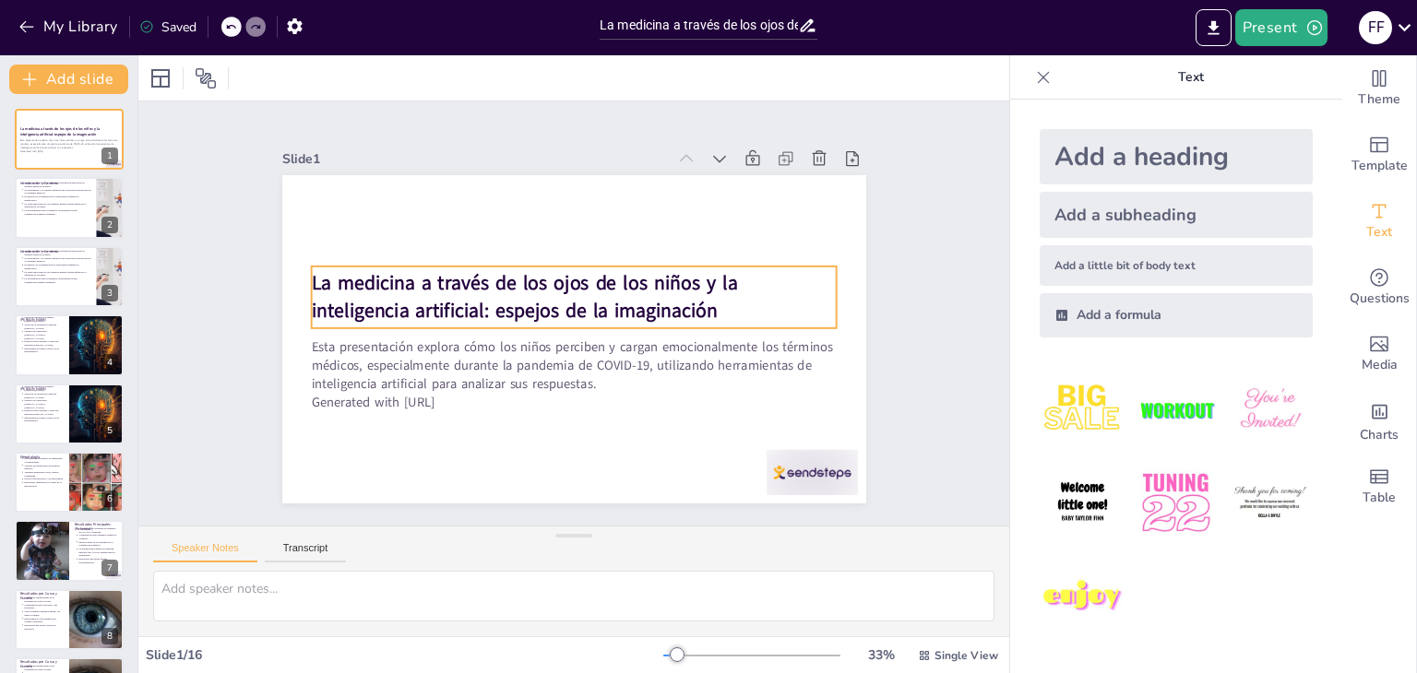
click at [495, 279] on strong "La medicina a través de los ojos de los niños y la inteligencia artificial: esp…" at bounding box center [626, 288] width 312 height 352
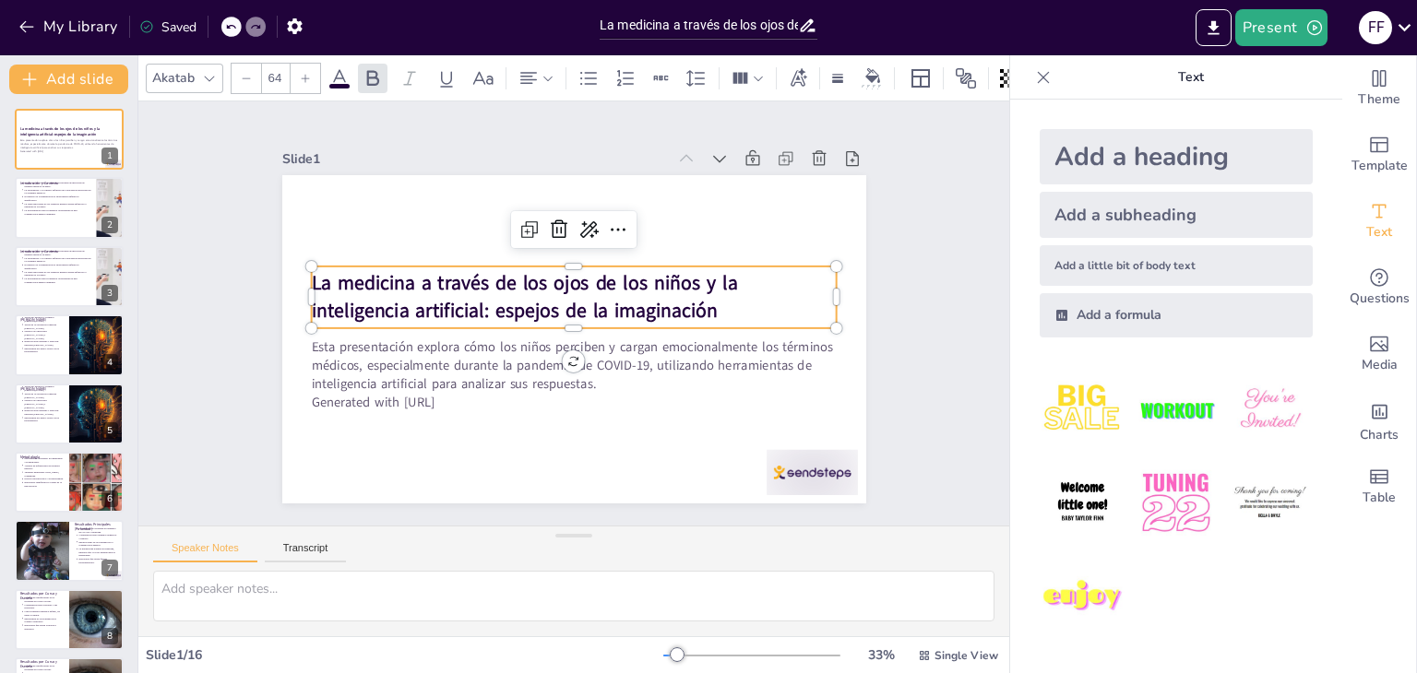
click at [253, 203] on div "Slide 1 La medicina a través de los ojos de los niños y la inteligencia artific…" at bounding box center [574, 313] width 742 height 765
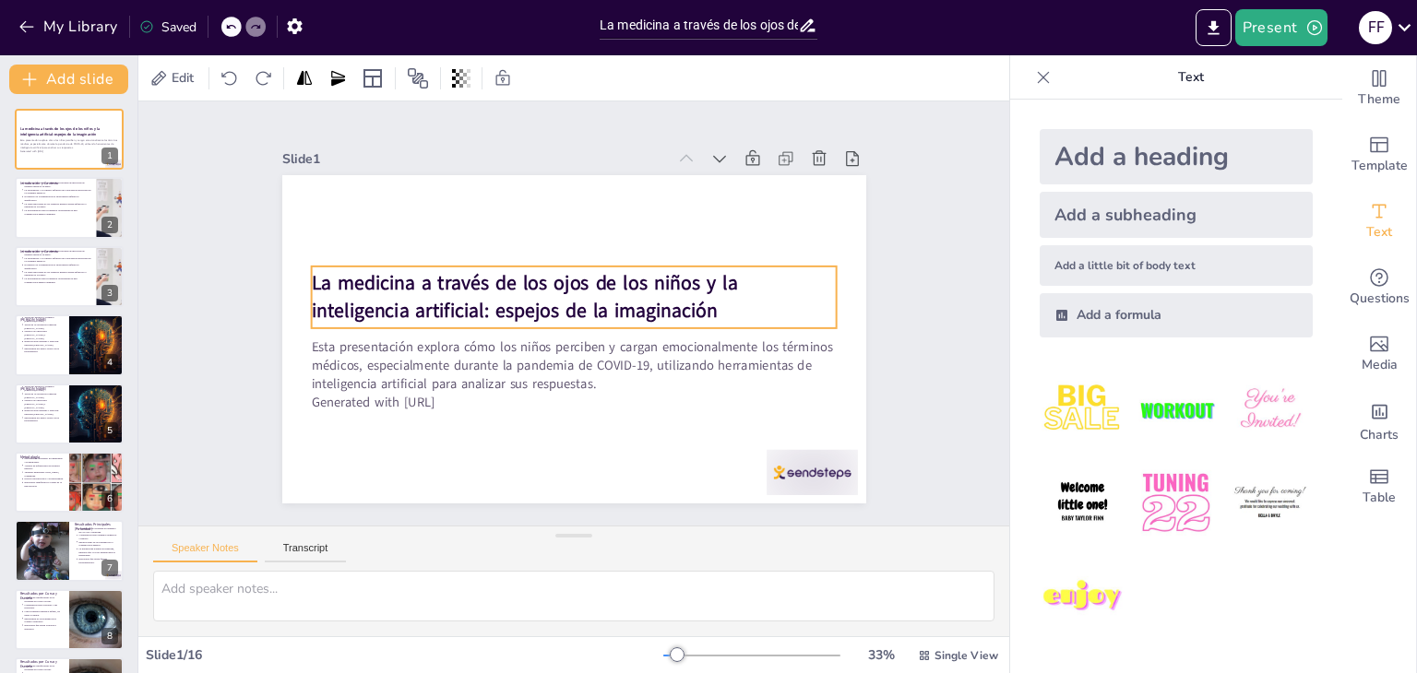
click at [521, 302] on strong "La medicina a través de los ojos de los niños y la inteligencia artificial: esp…" at bounding box center [558, 256] width 294 height 360
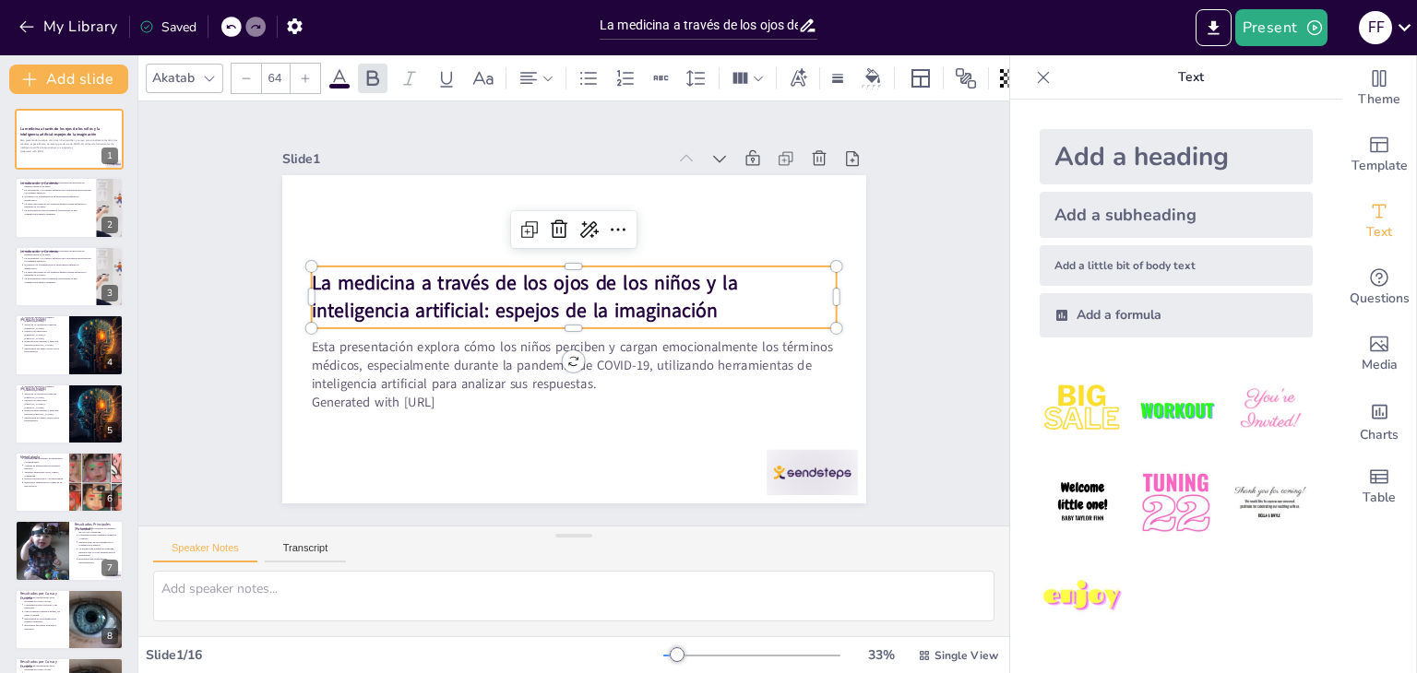
click at [521, 302] on strong "La medicina a través de los ojos de los niños y la inteligencia artificial: esp…" at bounding box center [629, 319] width 422 height 141
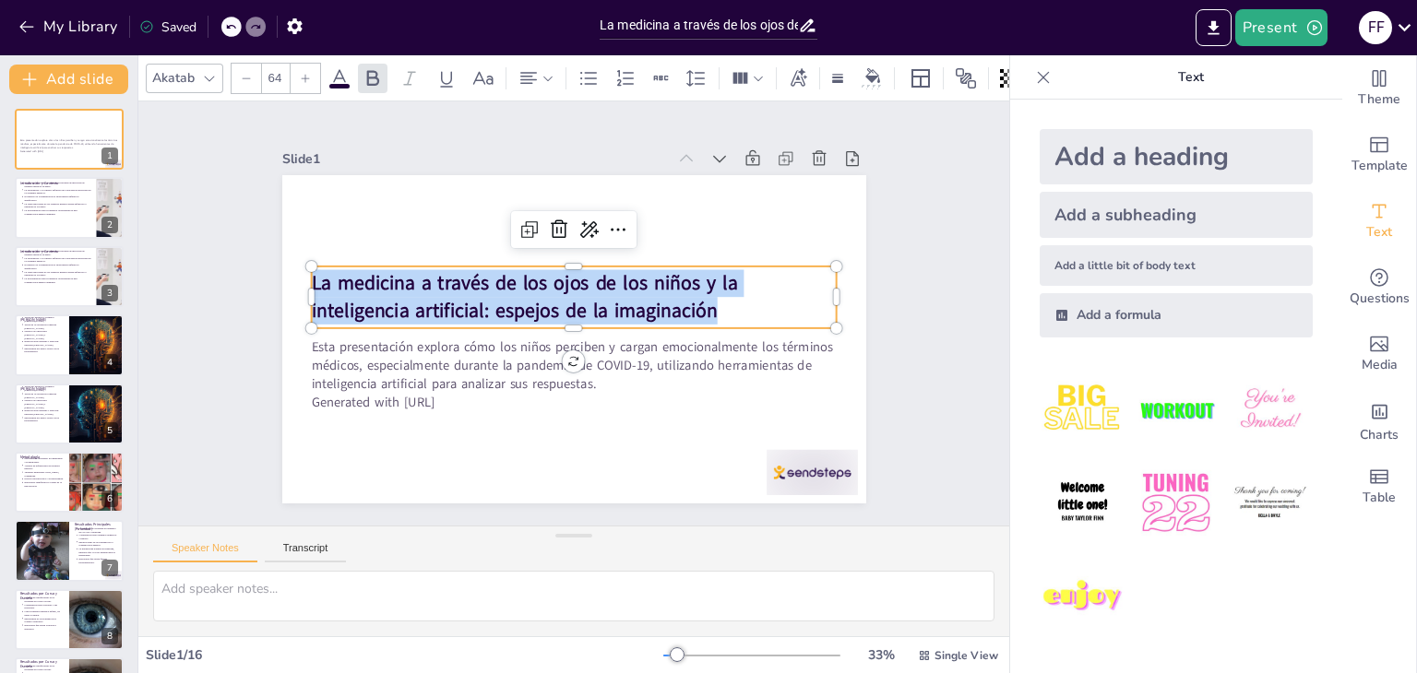
click at [521, 302] on strong "La medicina a través de los ojos de los niños y la inteligencia artificial: esp…" at bounding box center [532, 279] width 422 height 176
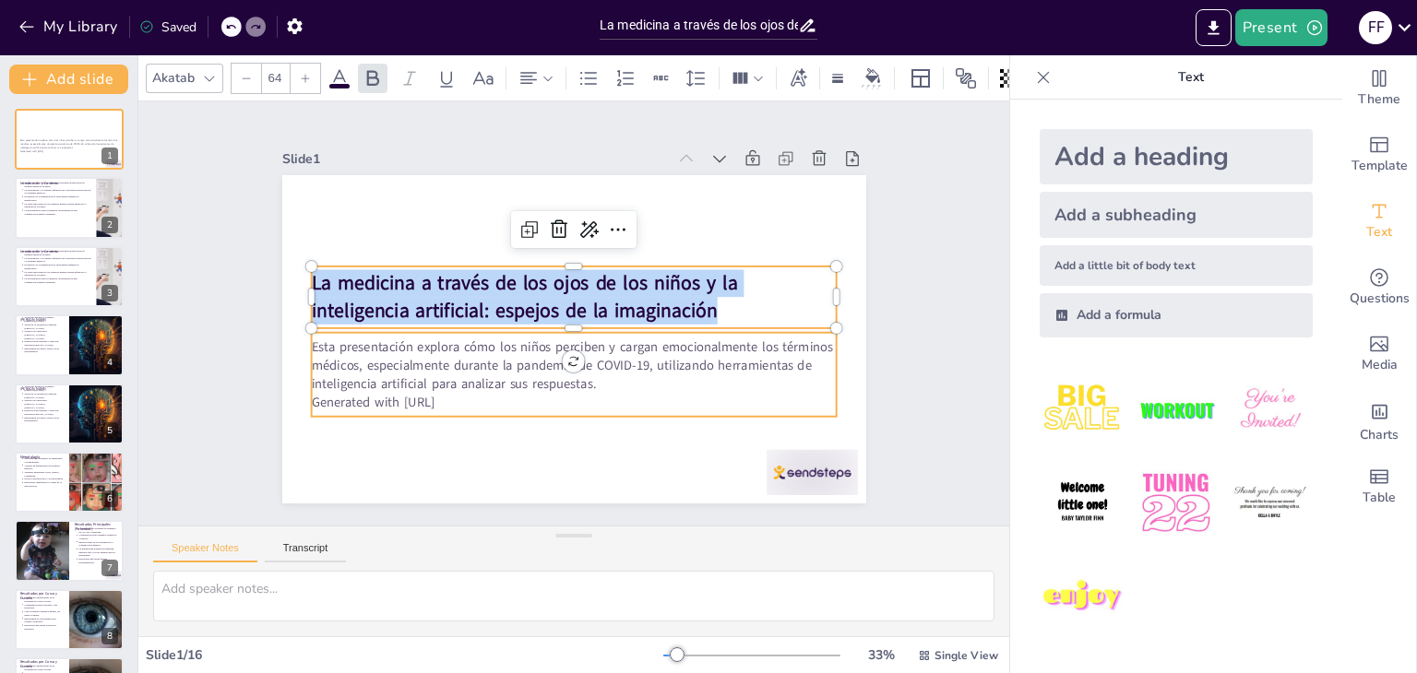
click at [490, 385] on p "Esta presentación explora cómo los niños perciben y cargan emocionalmente los t…" at bounding box center [524, 297] width 215 height 517
type input "43"
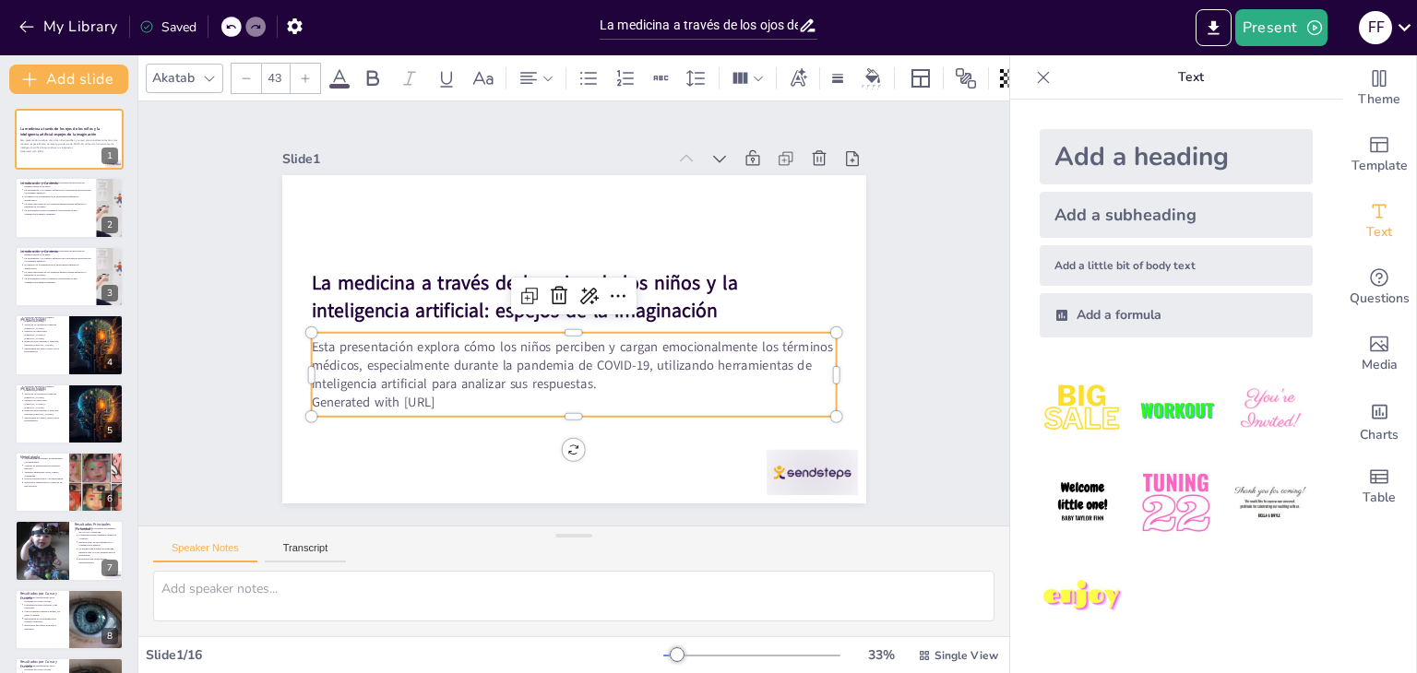
click at [461, 376] on p "Generated with [URL]" at bounding box center [618, 237] width 464 height 279
click at [417, 381] on p "Esta presentación explora cómo los niños perciben y cargan emocionalmente los t…" at bounding box center [524, 329] width 215 height 517
click at [516, 362] on p "Esta presentación explora cómo los niños perciben y cargan emocionalmente los t…" at bounding box center [623, 297] width 215 height 517
click at [505, 362] on p "Esta presentación explora cómo los niños perciben y cargan emocionalmente los t…" at bounding box center [531, 282] width 353 height 457
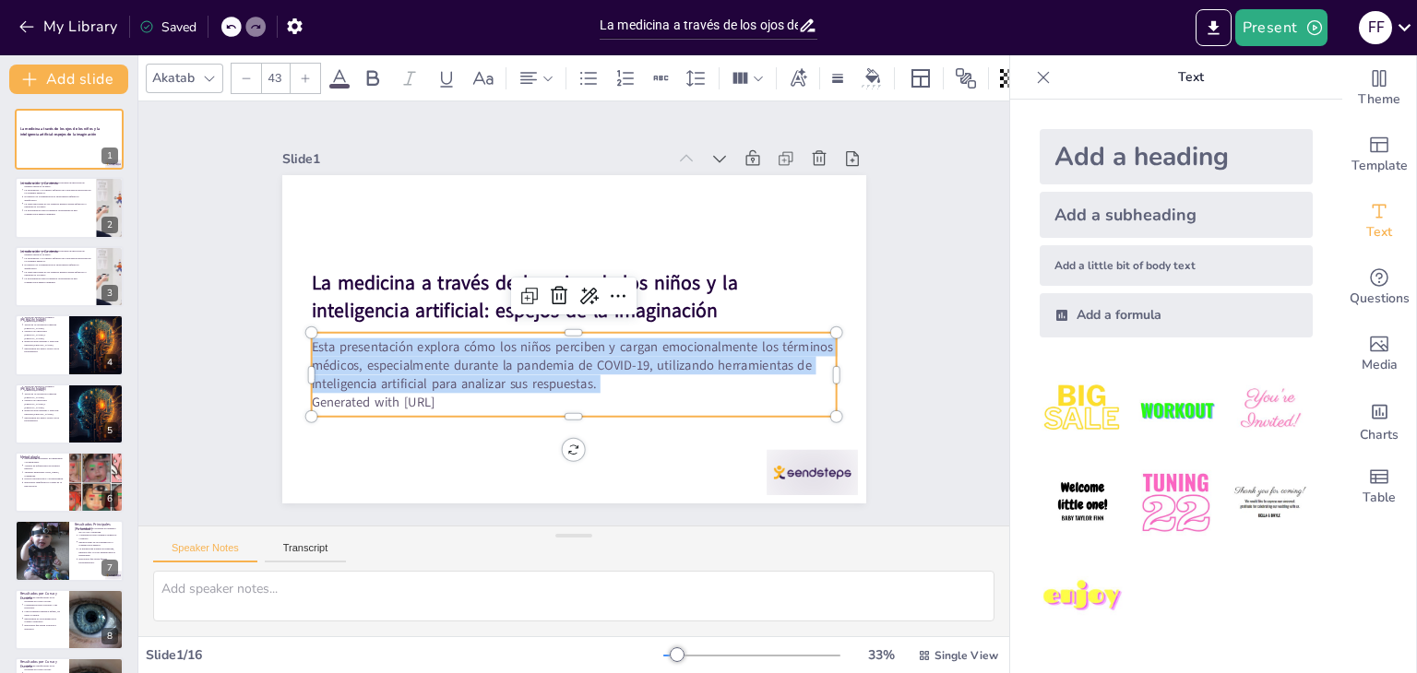
click at [505, 362] on p "Esta presentación explora cómo los niños perciben y cargan emocionalmente los t…" at bounding box center [539, 352] width 427 height 392
copy p "Esta presentación explora cómo los niños perciben y cargan emocionalmente los t…"
click at [68, 201] on p "La carga emocional de los términos médicos puede influir en el bienestar de los…" at bounding box center [57, 204] width 68 height 7
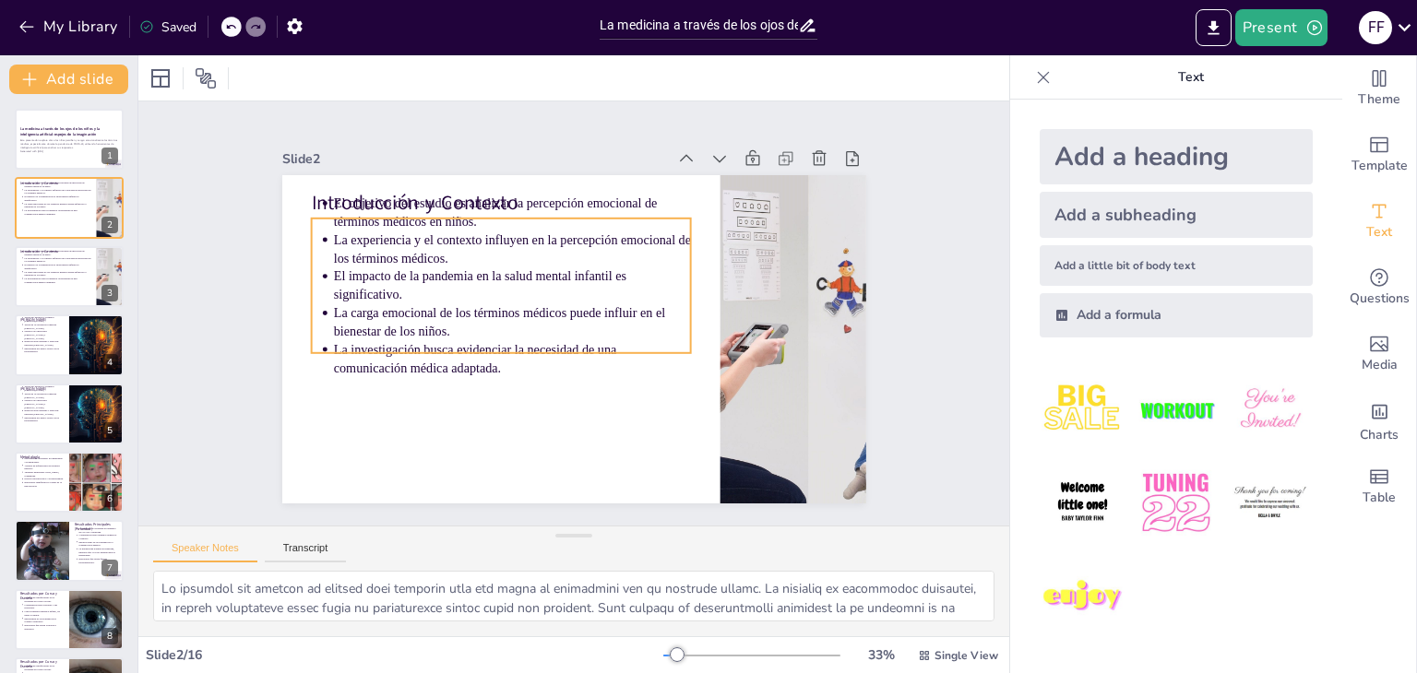
click at [385, 283] on p "El impacto de la pandemia en la salud mental infantil es significativo." at bounding box center [540, 255] width 311 height 240
click at [587, 196] on p "El objetivo del estudio es analizar la percepción emocional de términos médicos…" at bounding box center [692, 310] width 210 height 327
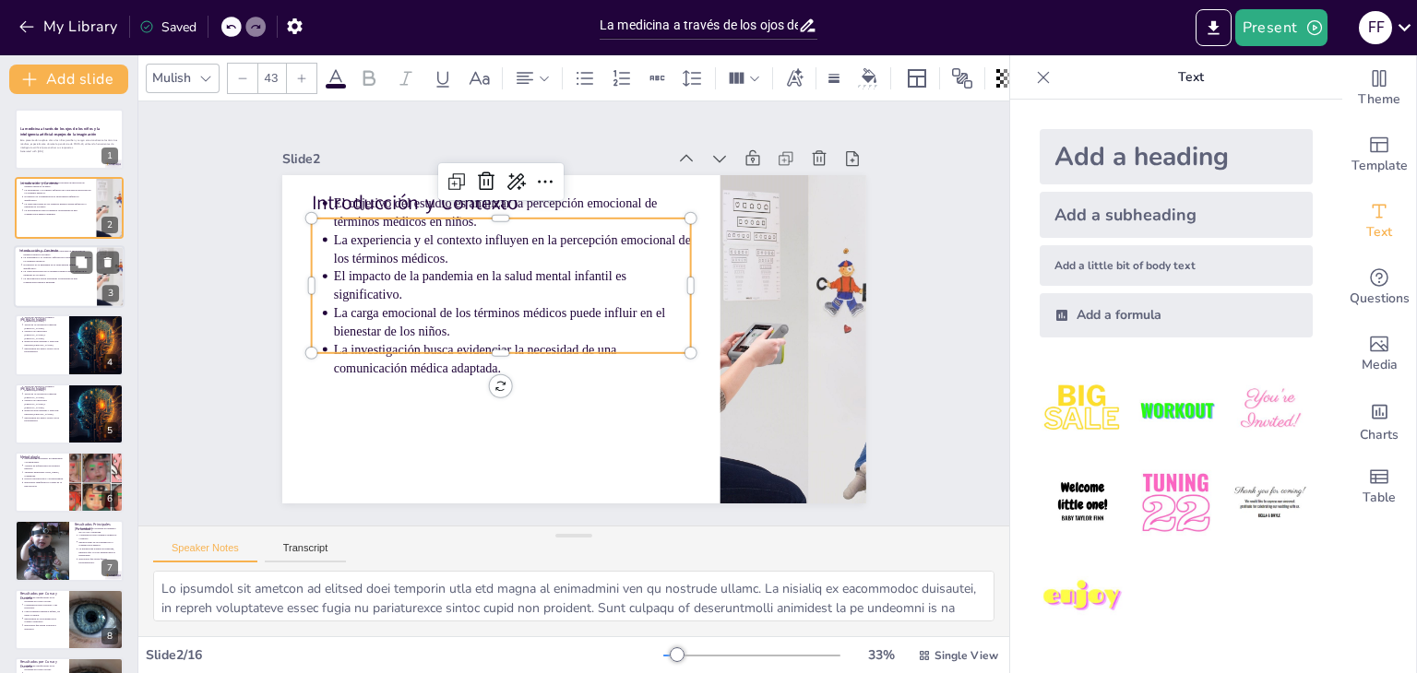
click at [48, 279] on p "La investigación busca evidenciar la necesidad de una comunicación médica adapt…" at bounding box center [57, 280] width 68 height 7
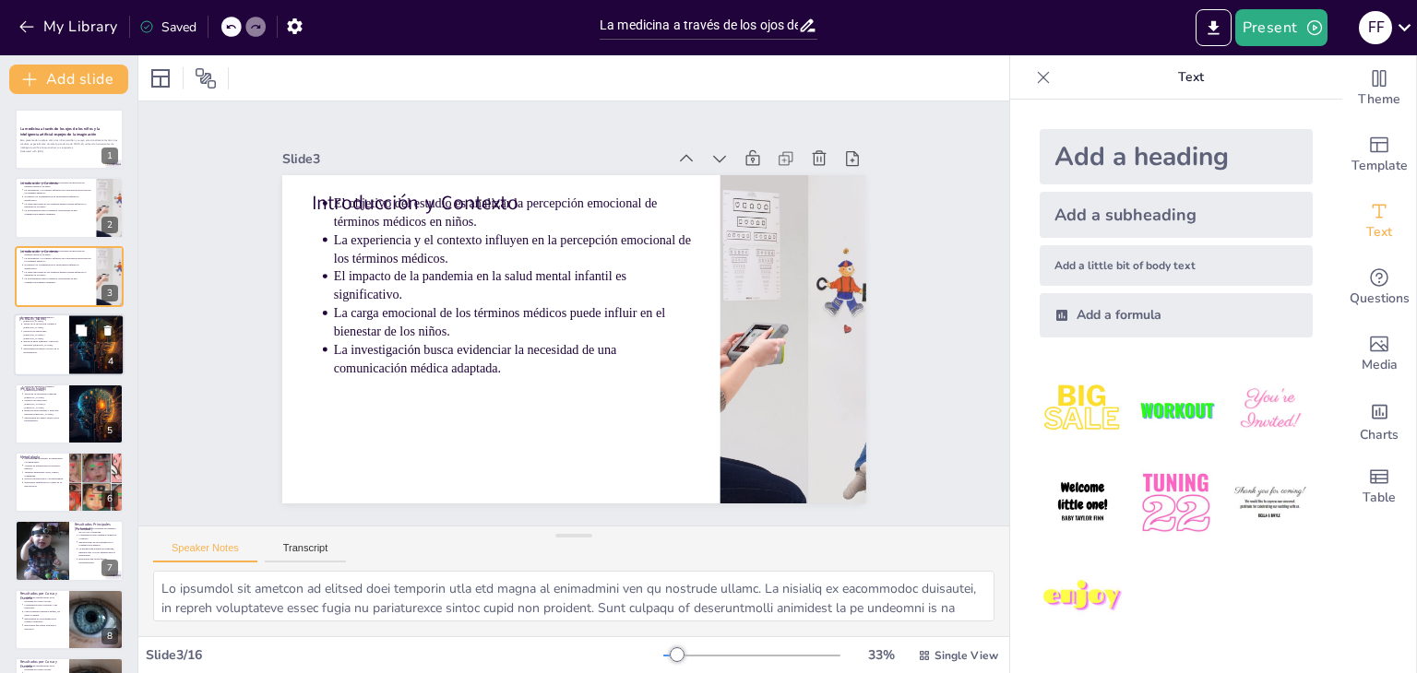
click at [53, 360] on div at bounding box center [69, 345] width 111 height 63
type textarea "Lo ipsumd si Ametco ad elitseddoei temp incididunt utla etd magna aliquaenima m…"
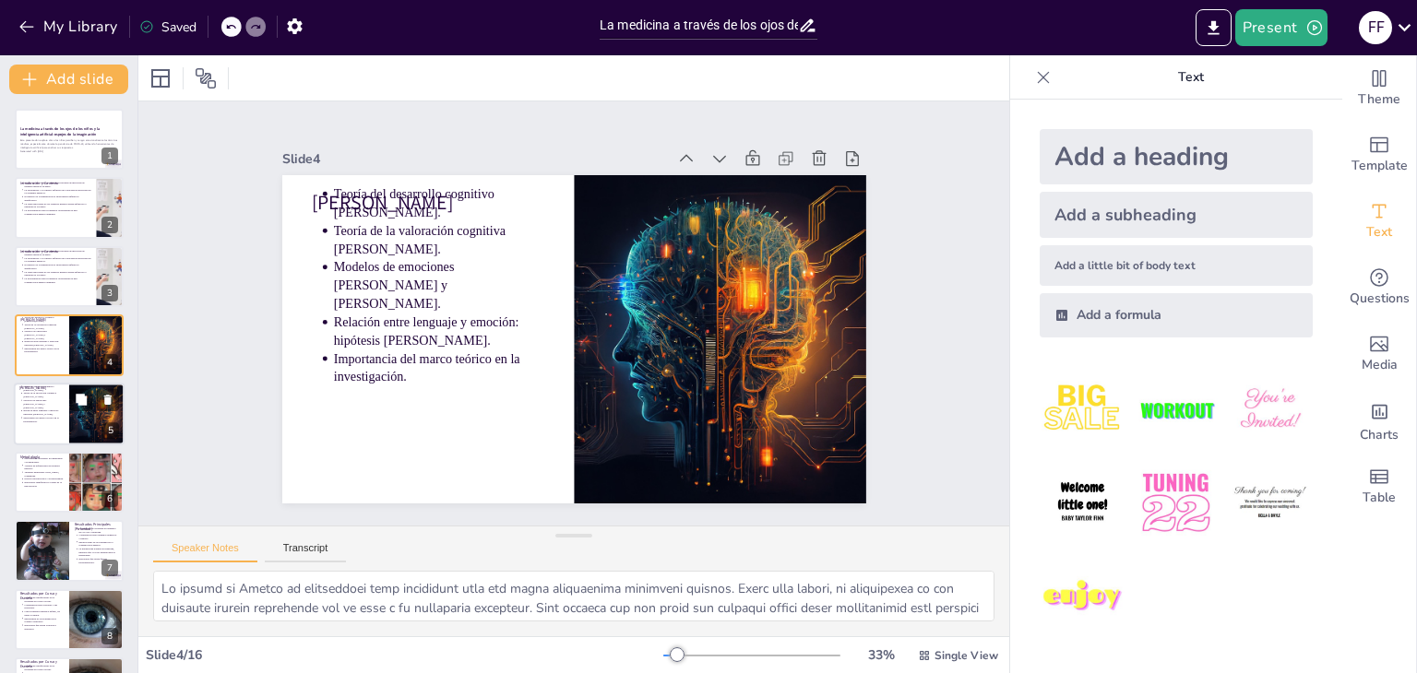
click at [34, 431] on div at bounding box center [69, 414] width 111 height 63
click at [37, 133] on strong "La medicina a través de los ojos de los niños y la inteligencia artificial: esp…" at bounding box center [59, 131] width 81 height 10
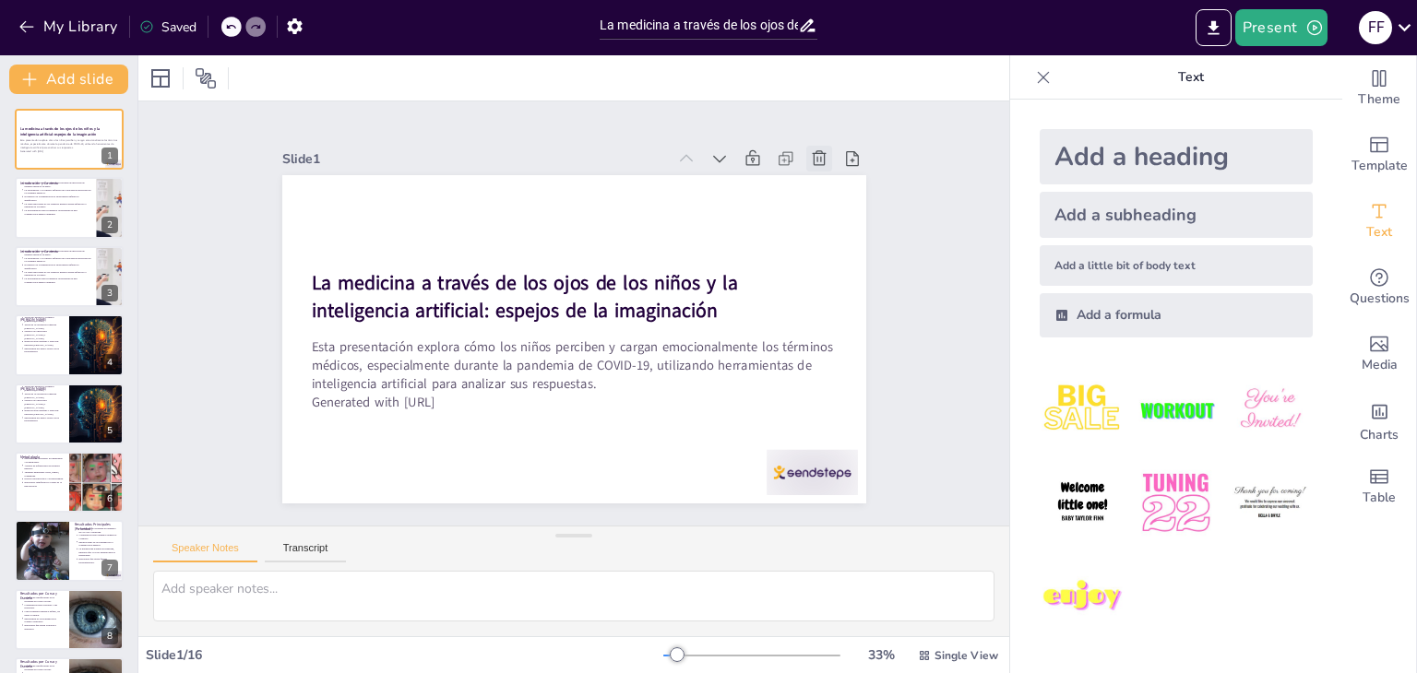
click at [377, 505] on icon at bounding box center [366, 516] width 22 height 22
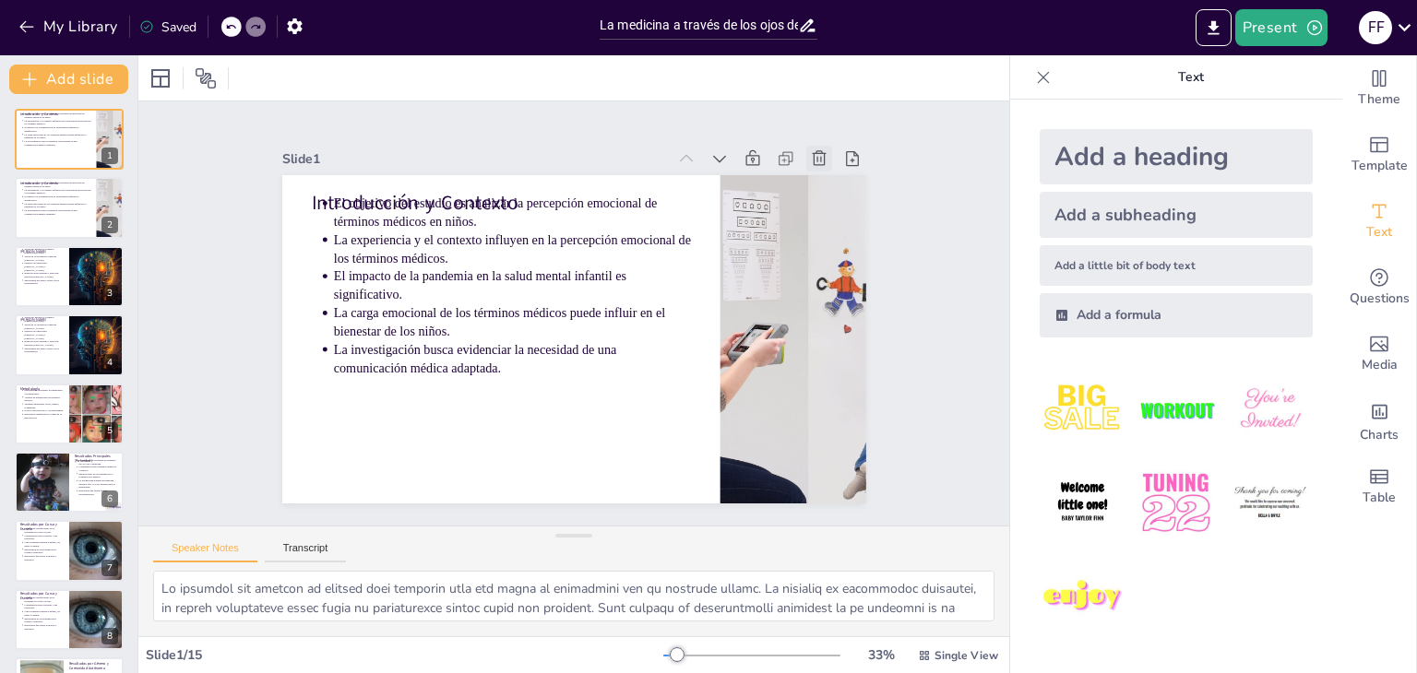
click at [712, 564] on icon at bounding box center [702, 574] width 20 height 20
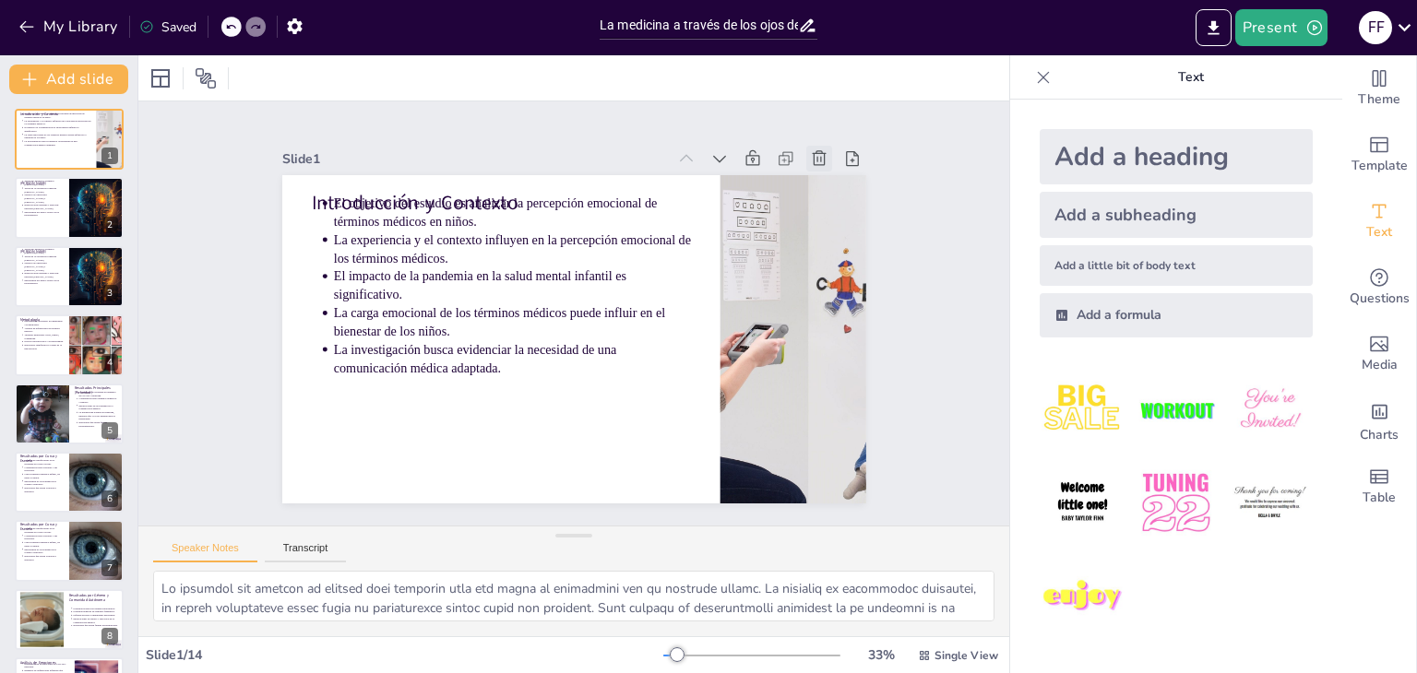
click at [404, 96] on icon at bounding box center [394, 86] width 20 height 20
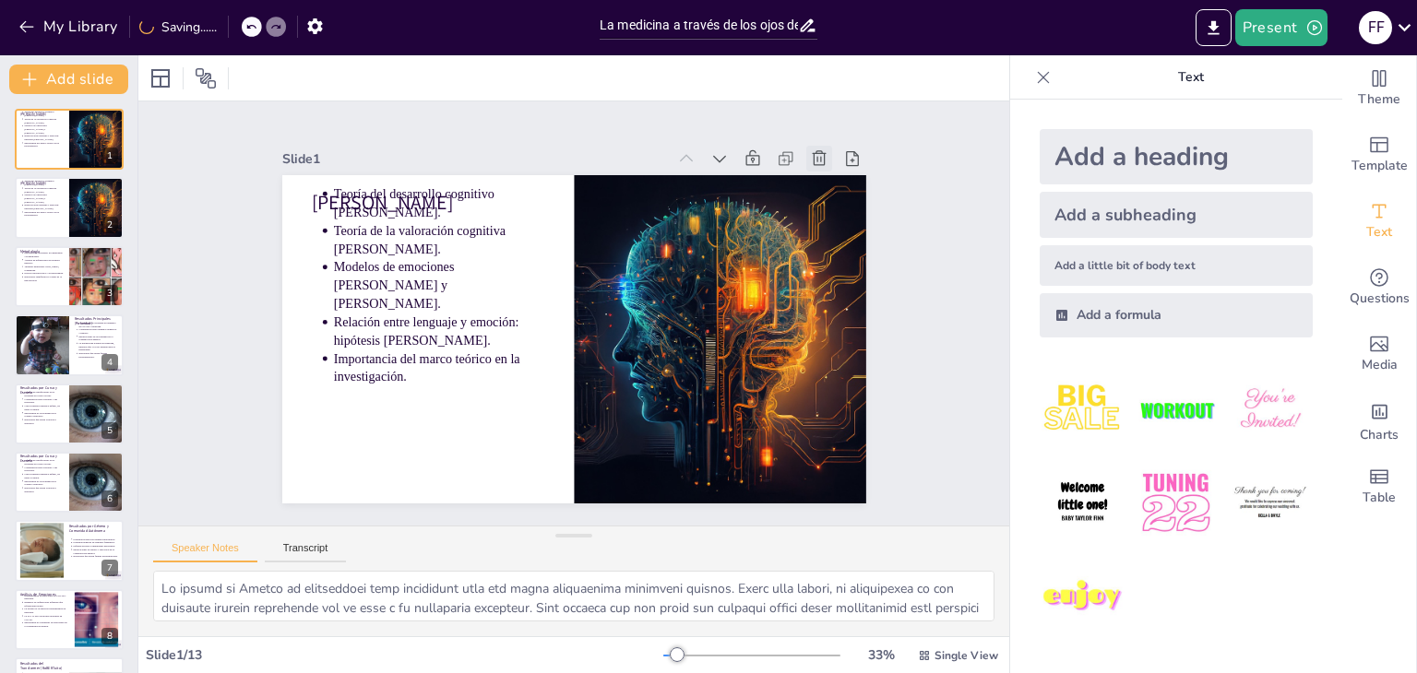
click at [809, 463] on icon at bounding box center [815, 475] width 24 height 24
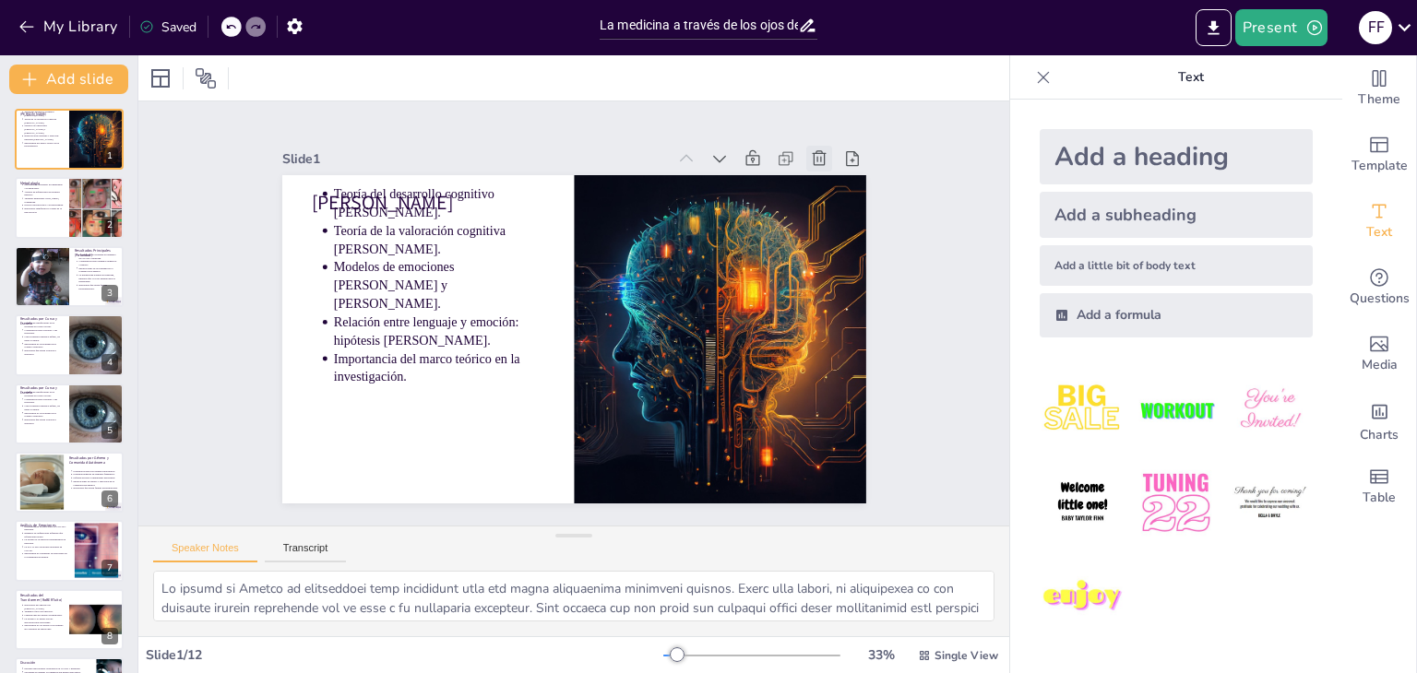
click at [362, 139] on icon at bounding box center [349, 127] width 23 height 23
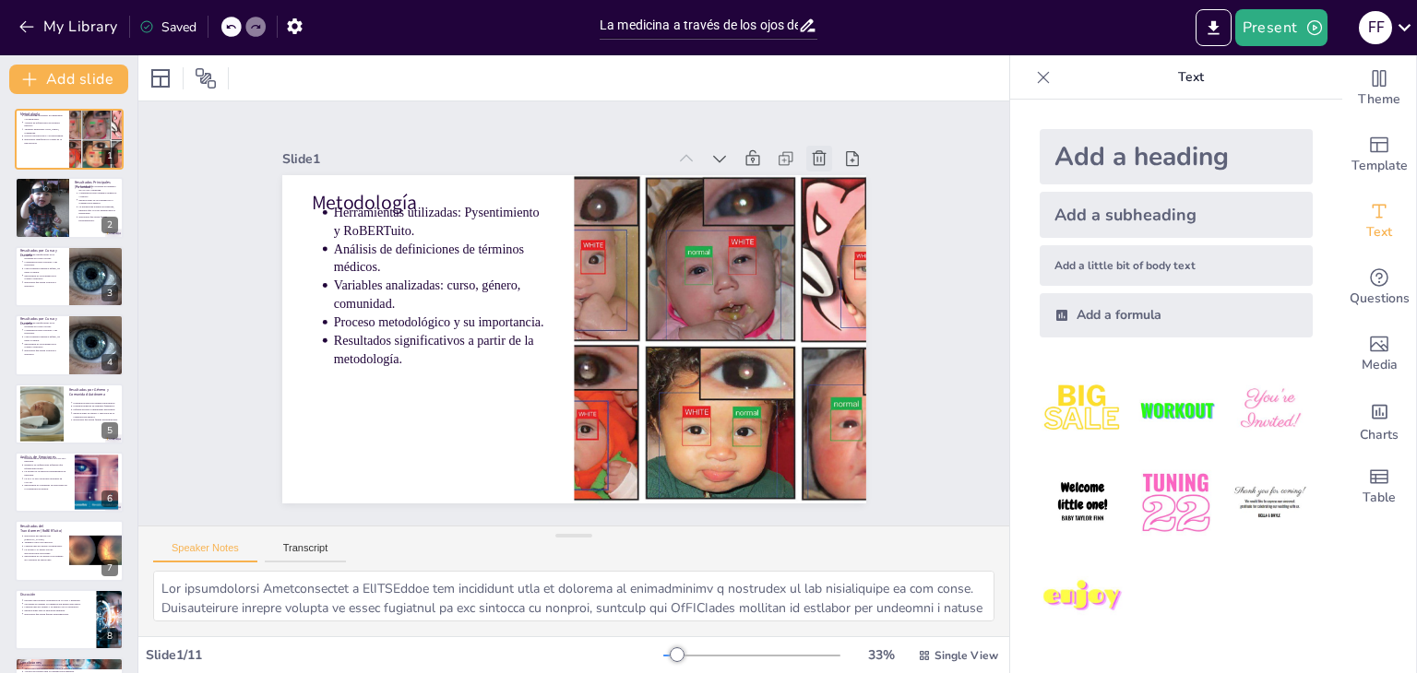
click at [307, 221] on icon at bounding box center [294, 234] width 26 height 26
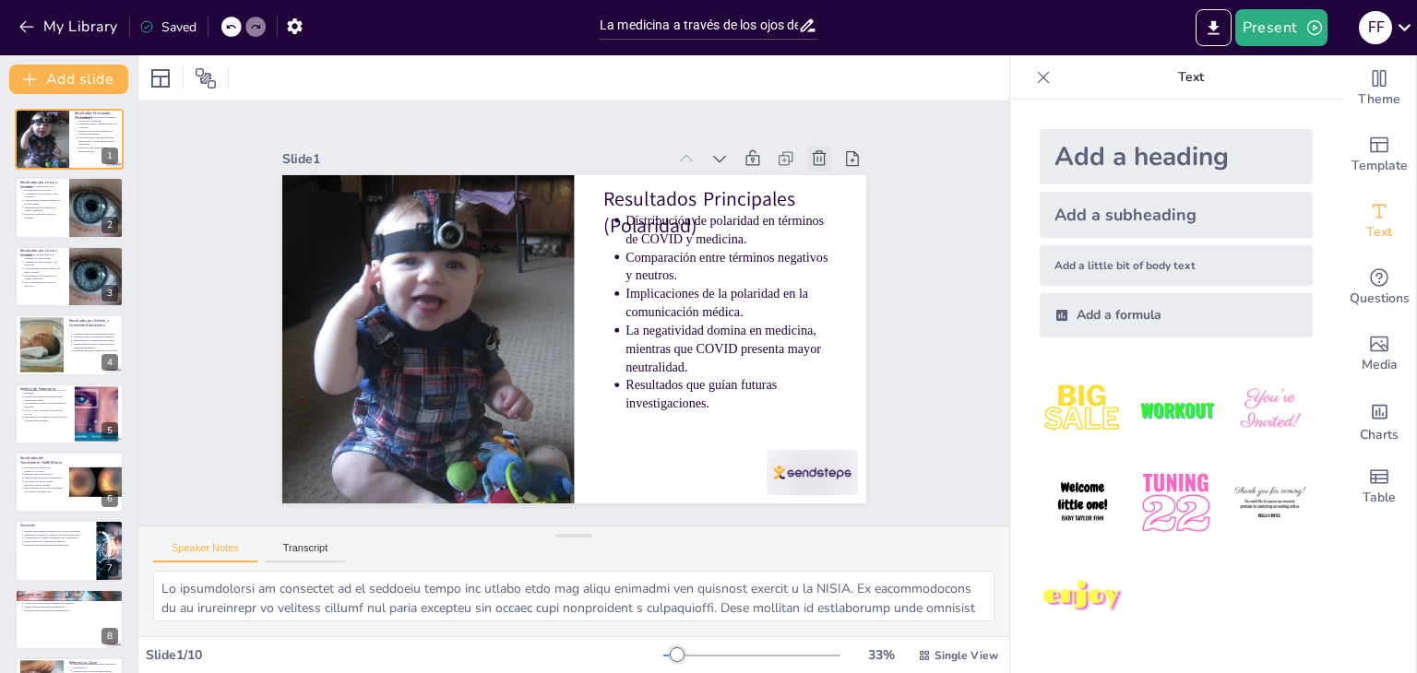
click at [507, 580] on icon at bounding box center [494, 593] width 26 height 26
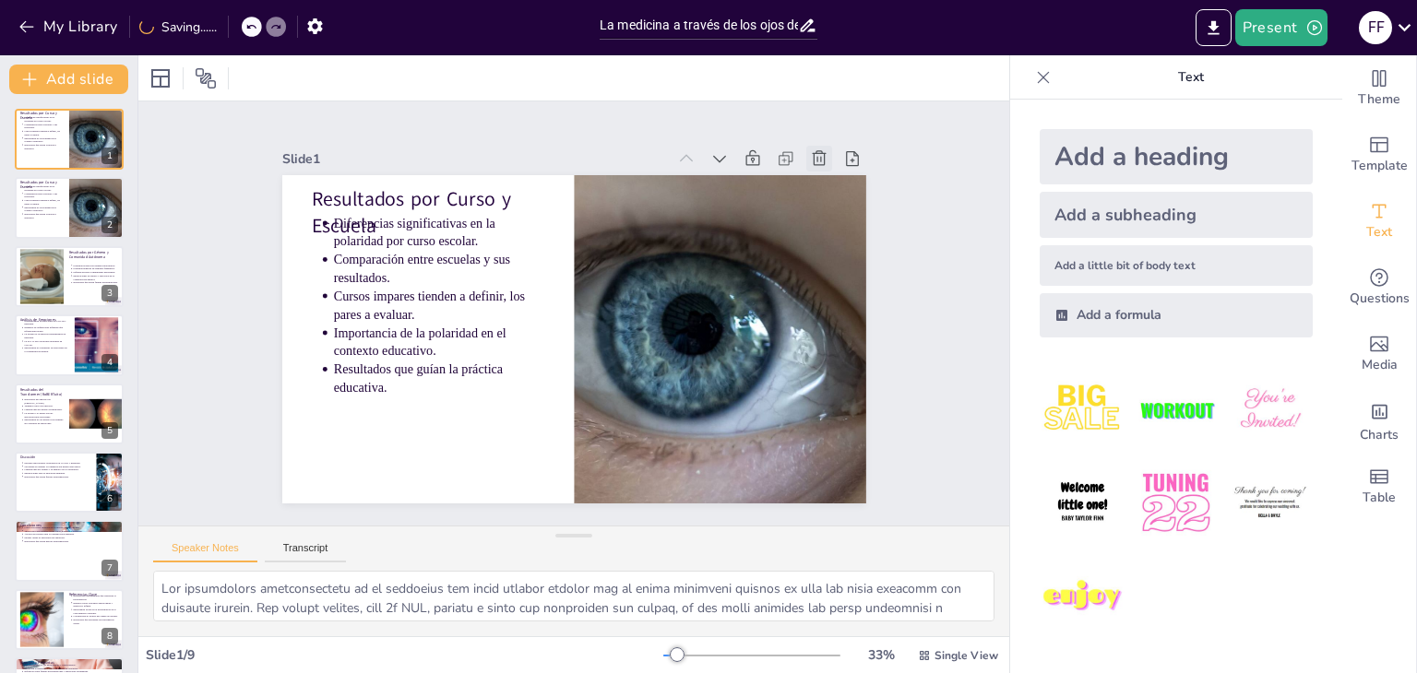
click at [825, 175] on icon at bounding box center [835, 185] width 20 height 20
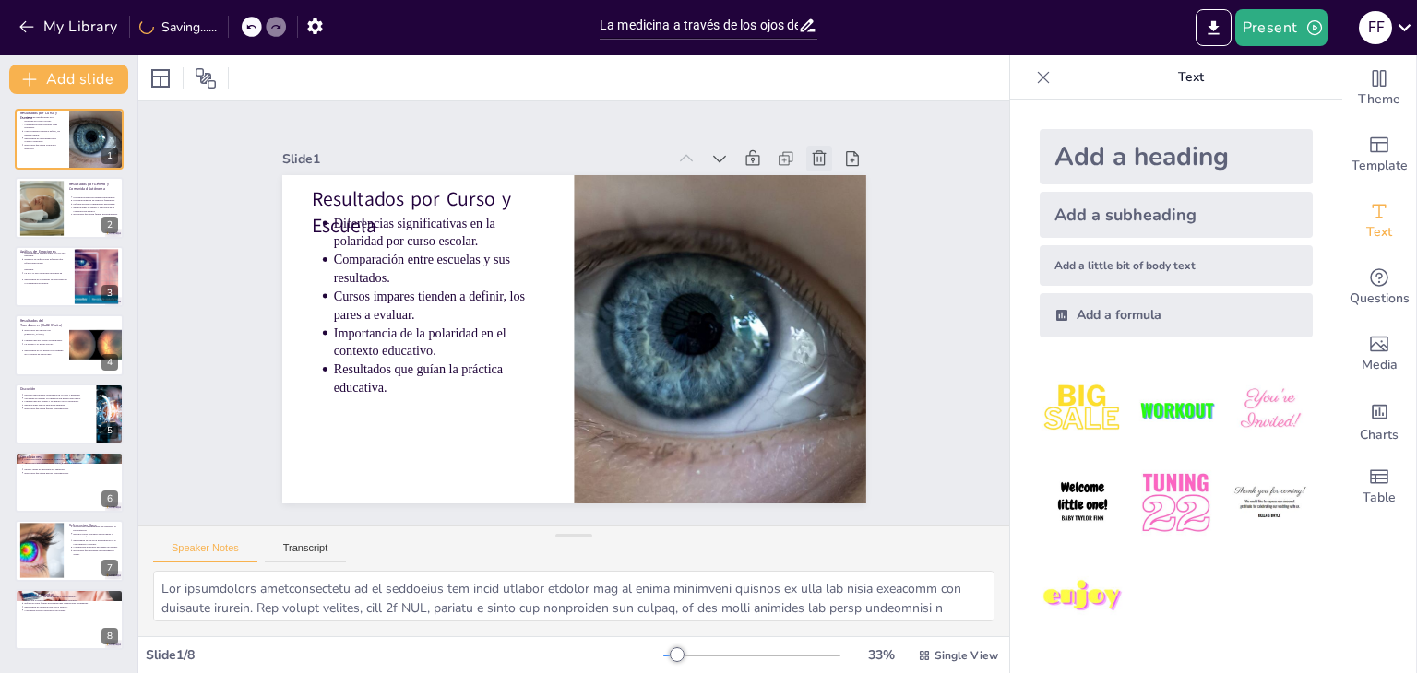
click at [598, 591] on icon at bounding box center [585, 603] width 25 height 25
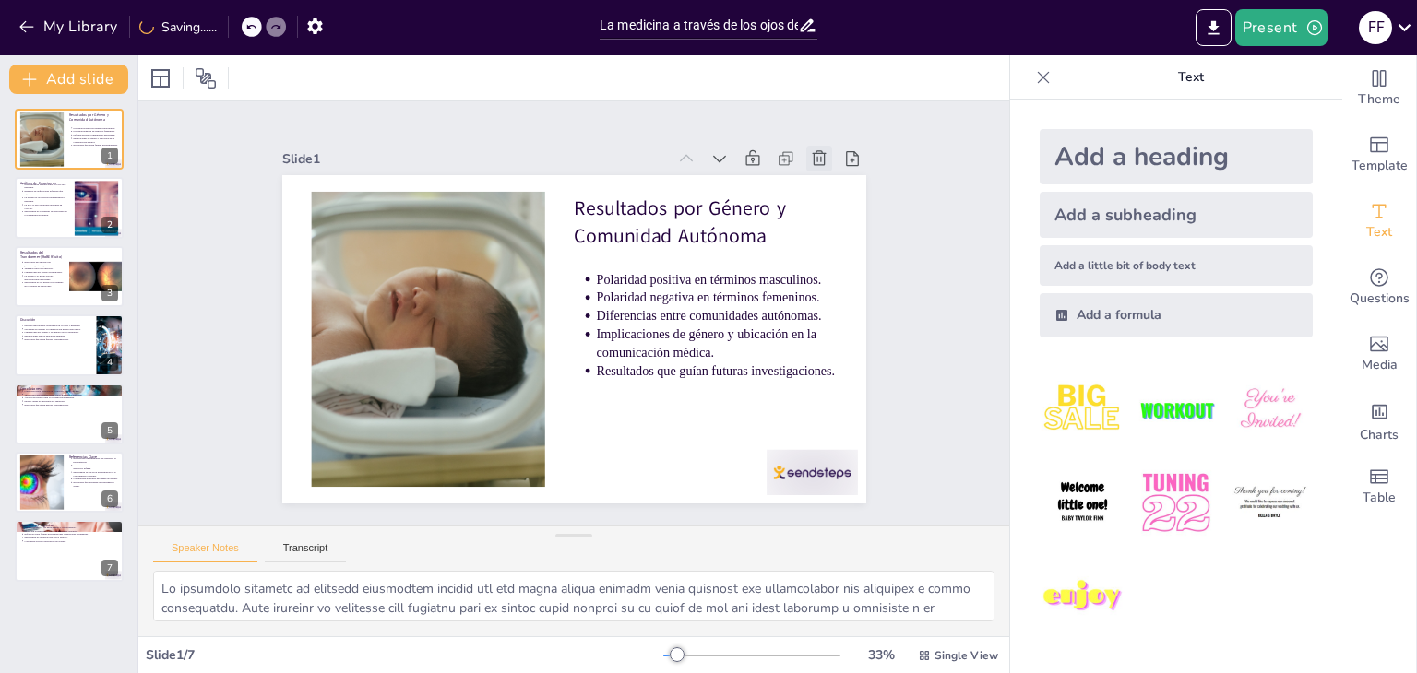
click at [818, 436] on icon at bounding box center [830, 448] width 25 height 25
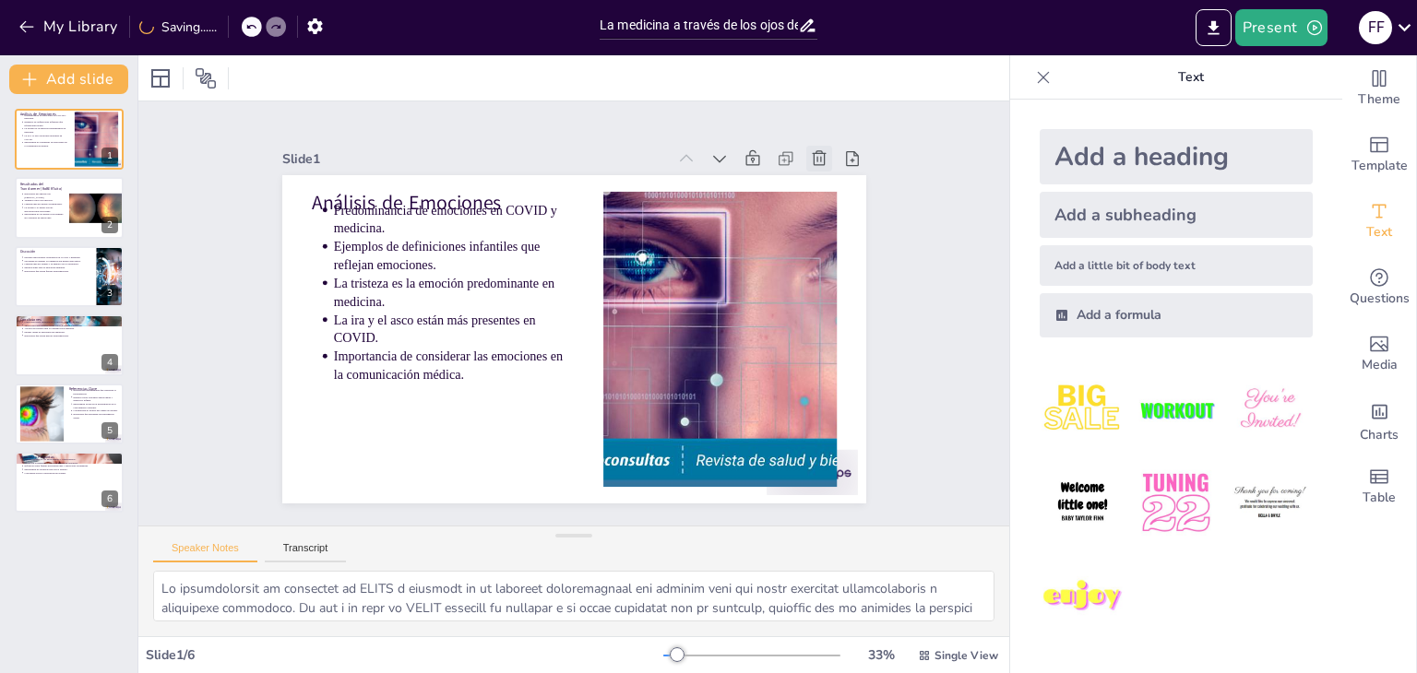
click at [324, 432] on icon at bounding box center [313, 442] width 20 height 20
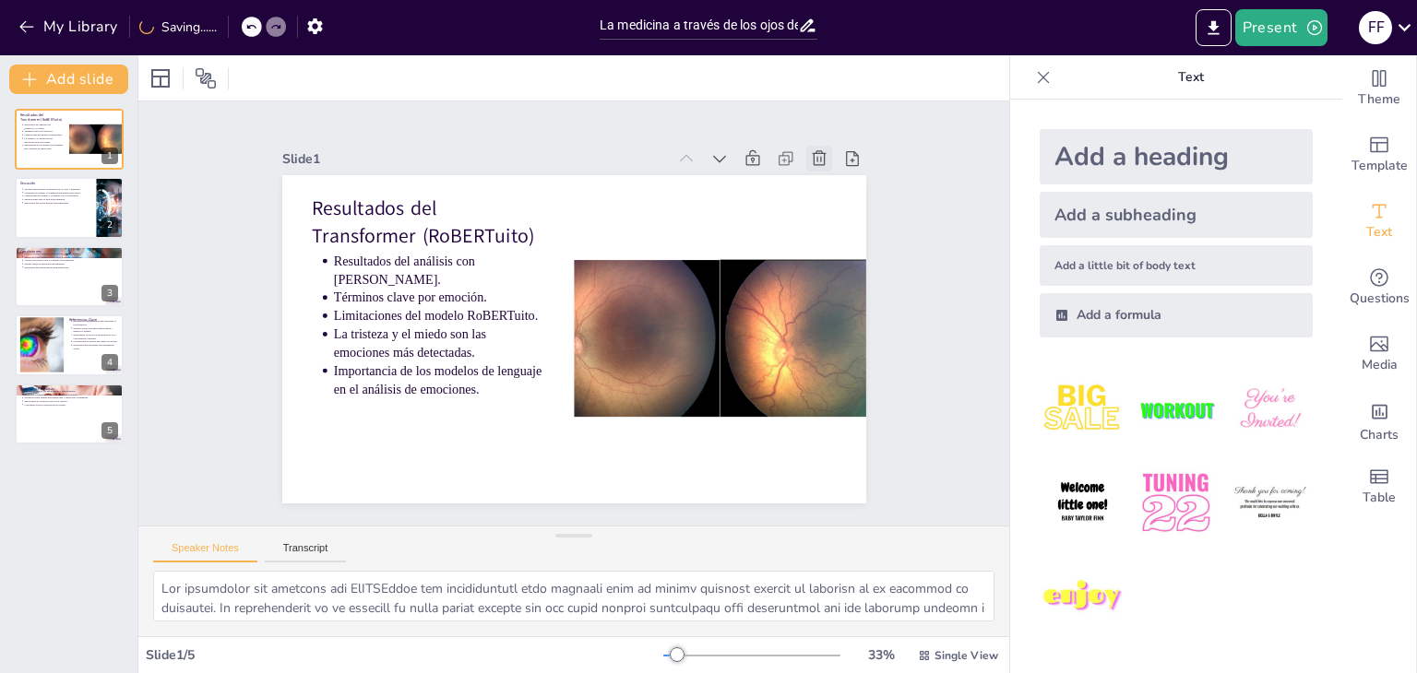
click at [844, 382] on icon at bounding box center [854, 392] width 20 height 20
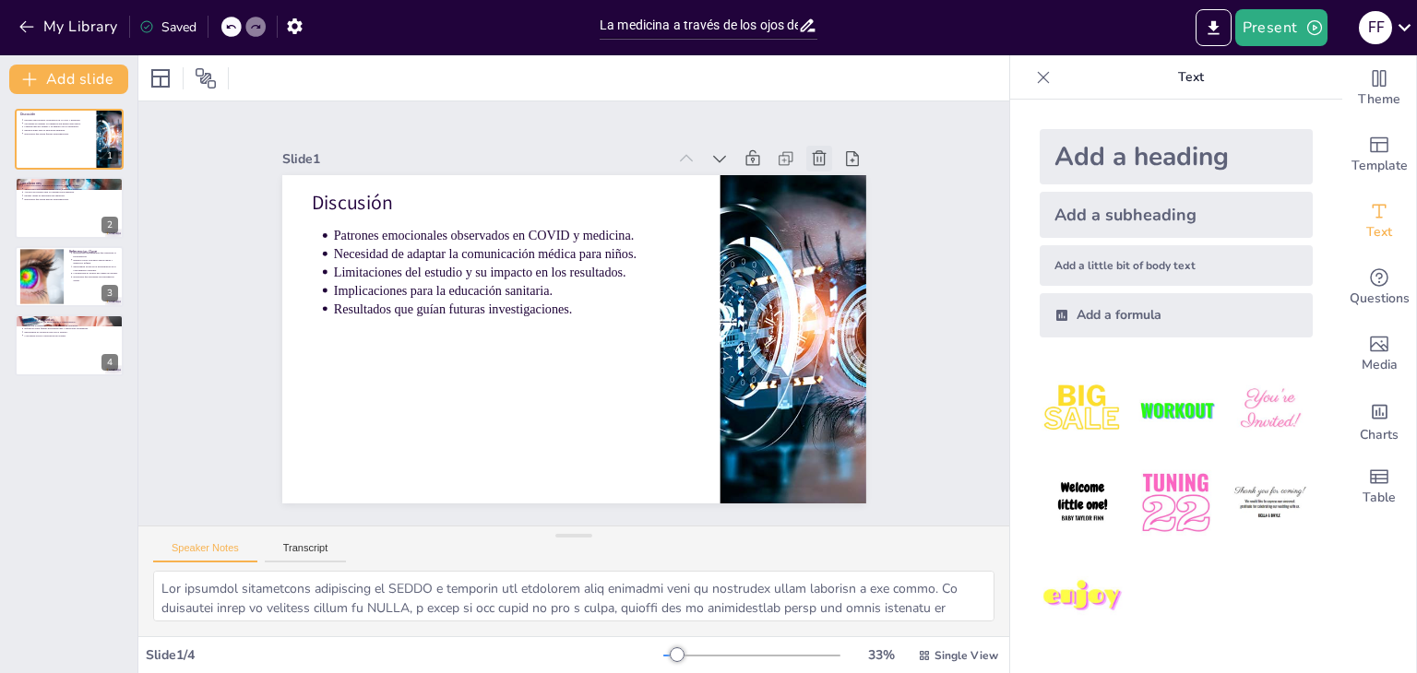
click at [834, 411] on icon at bounding box center [844, 421] width 20 height 20
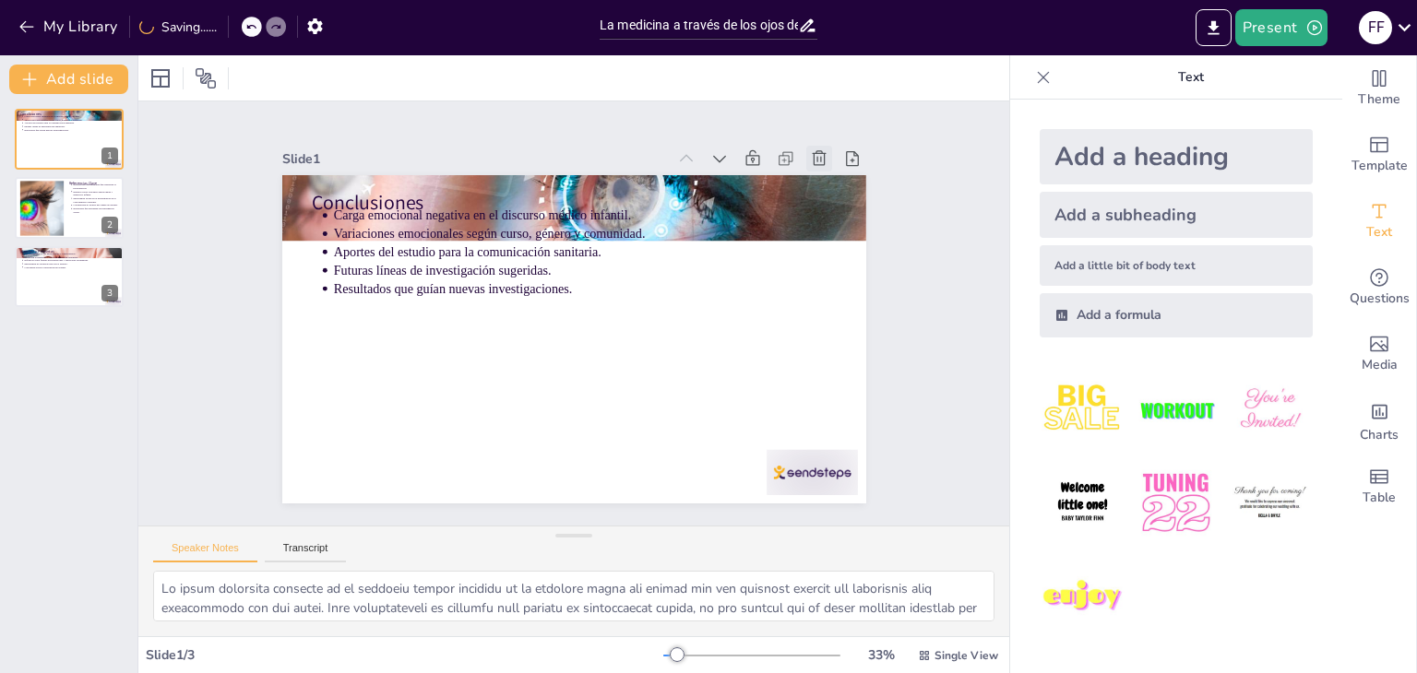
click at [422, 546] on icon at bounding box center [412, 555] width 18 height 19
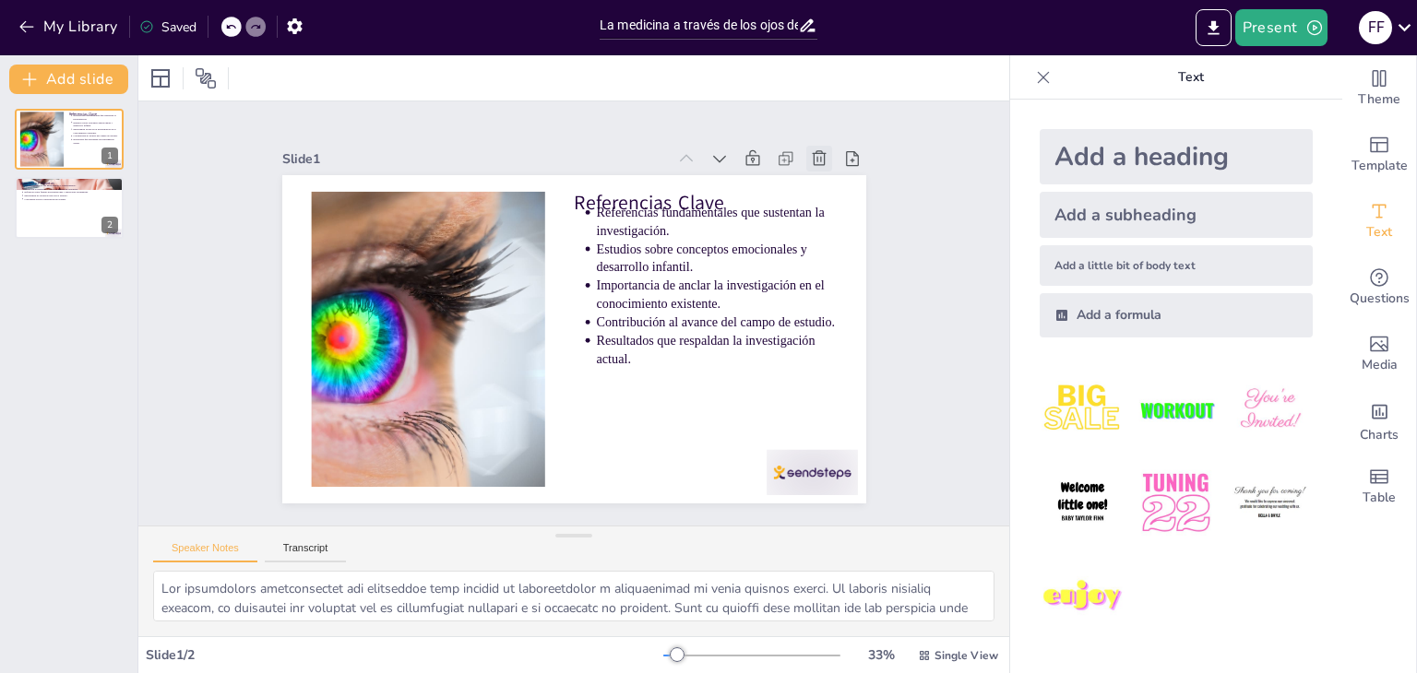
click at [786, 514] on icon at bounding box center [777, 522] width 18 height 17
type textarea "Loremipsu d sit ametconsectet a elitseddoeius te incididu utla etdolorem al eni…"
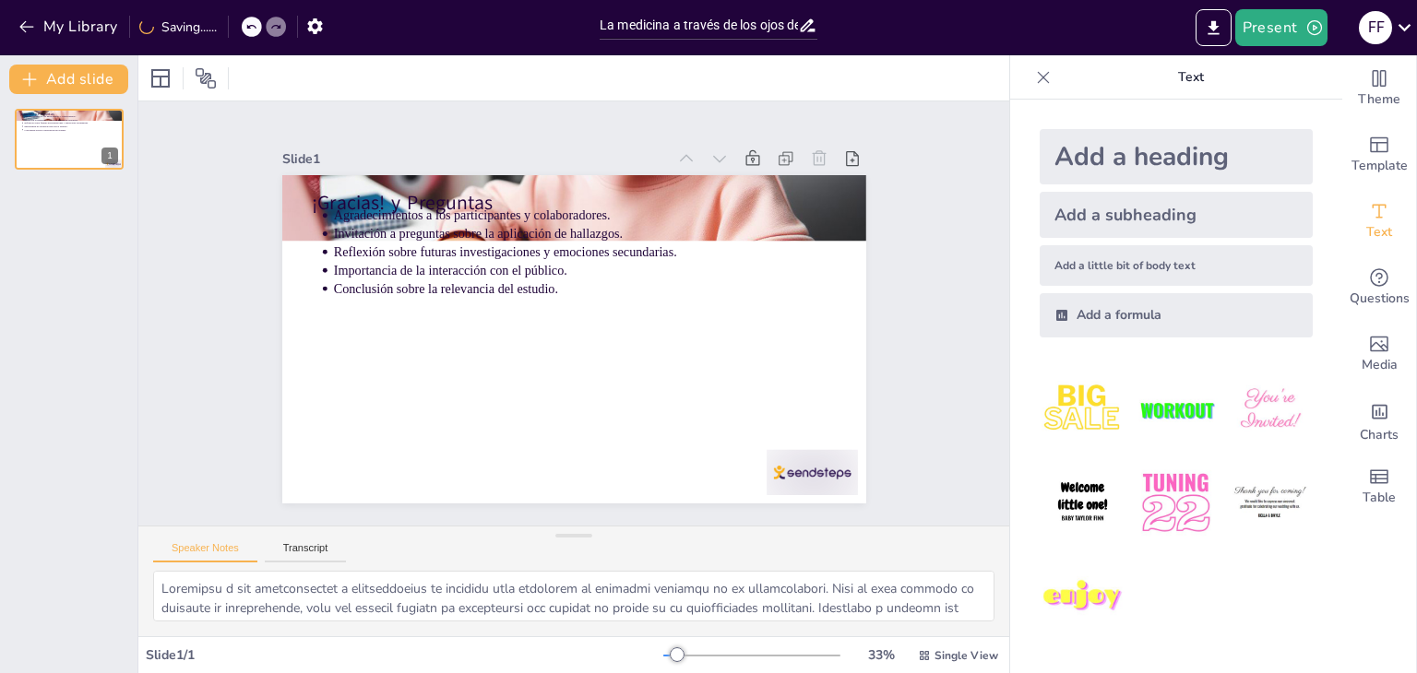
click at [807, 491] on icon at bounding box center [798, 500] width 18 height 18
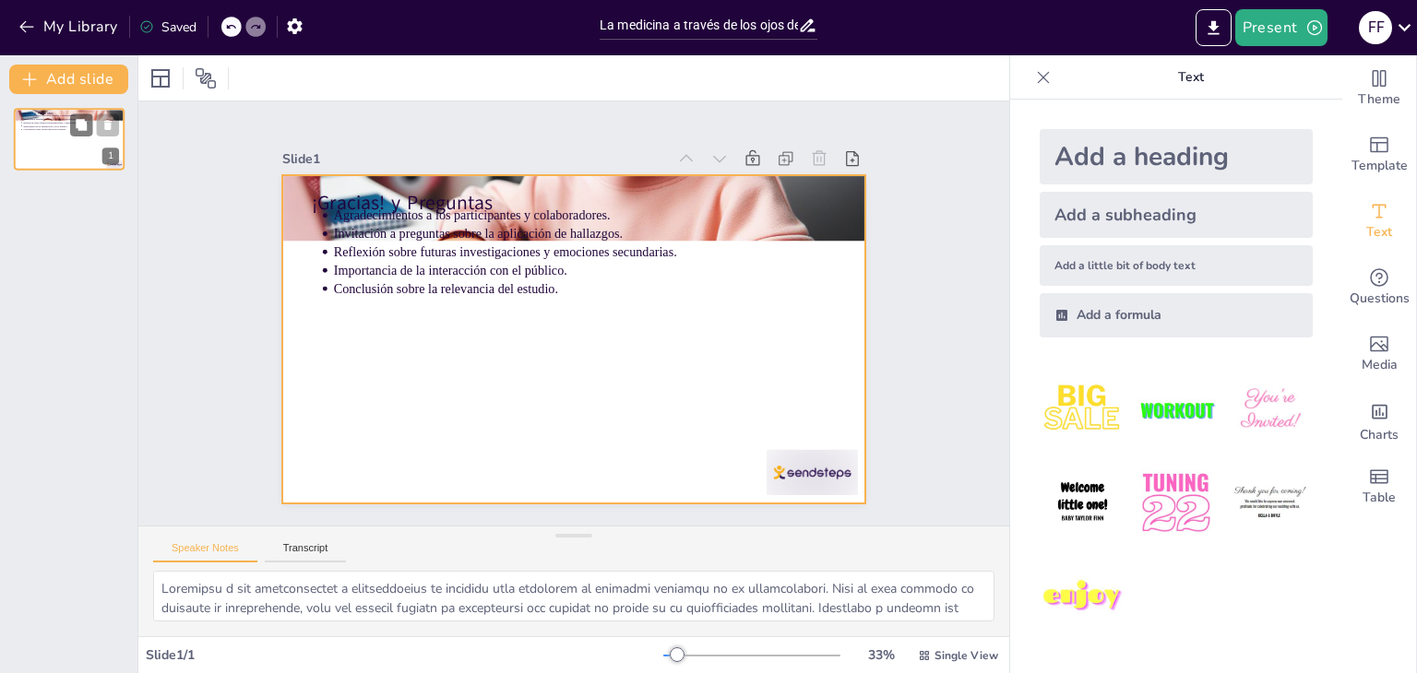
click at [52, 147] on div at bounding box center [69, 139] width 111 height 63
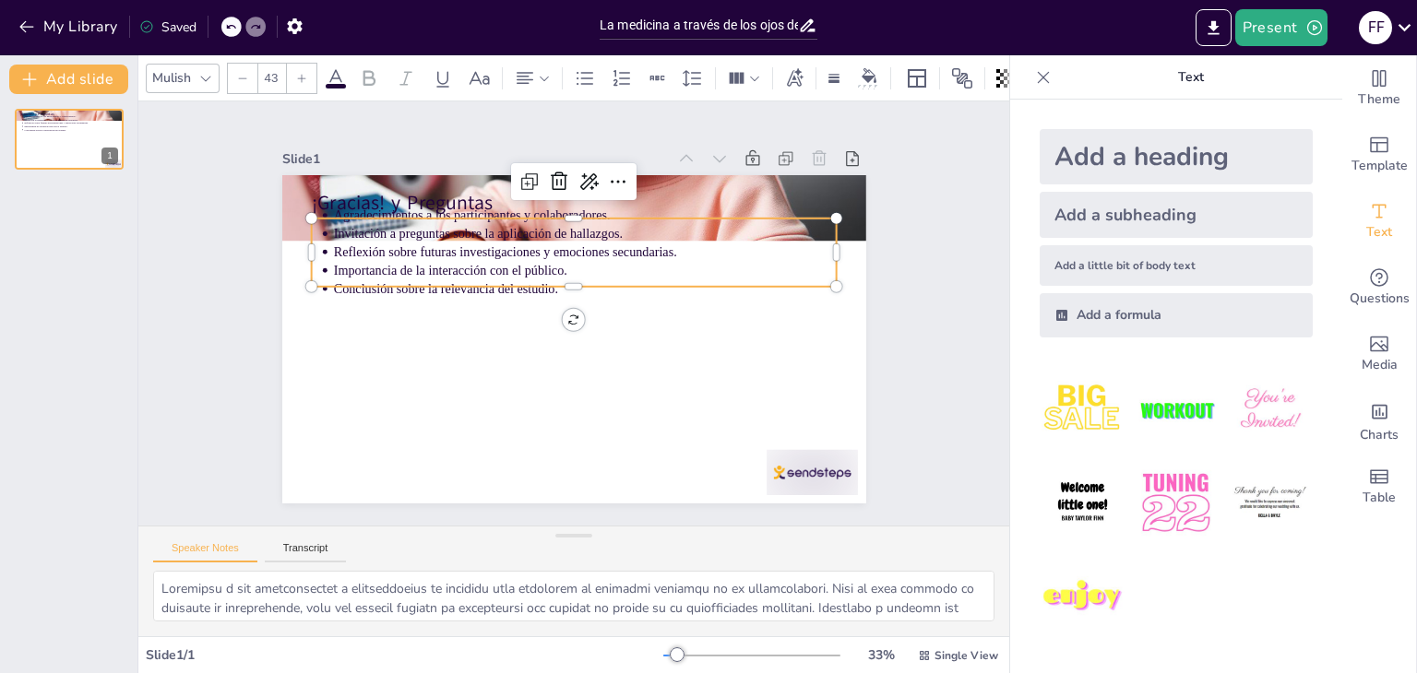
click at [498, 256] on p "Importancia de la interacción con el público." at bounding box center [608, 341] width 221 height 467
